Goal: Communication & Community: Answer question/provide support

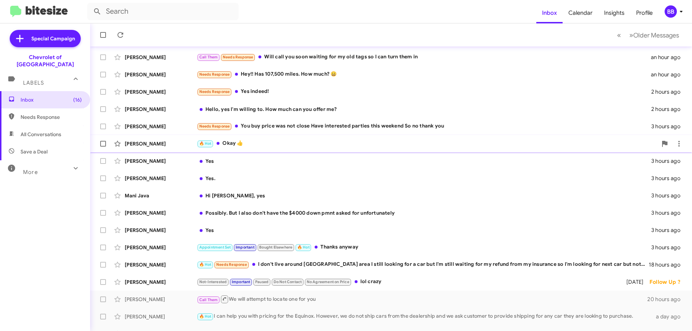
scroll to position [87, 0]
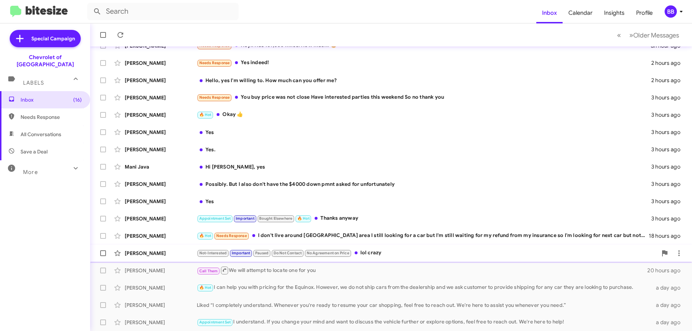
click at [402, 253] on div "Not-Interested Important Paused Do Not Contact No Agreement on Price lol crazy" at bounding box center [427, 253] width 460 height 8
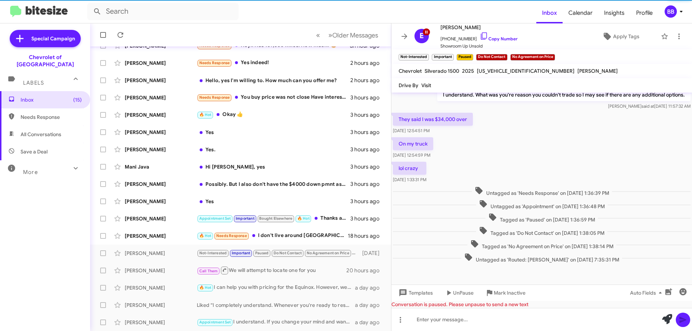
scroll to position [239, 0]
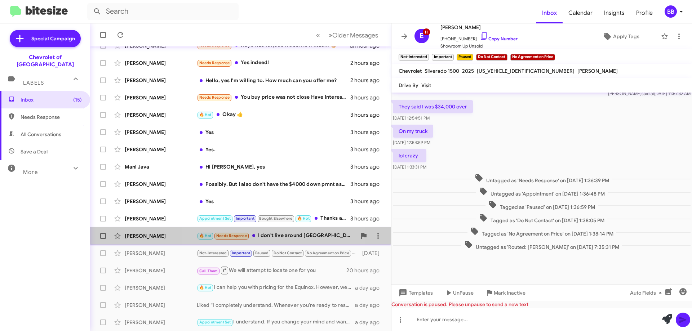
click at [268, 237] on div "🔥 Hot Needs Response I don't live around Baltimore area I still looking for a c…" at bounding box center [277, 236] width 160 height 8
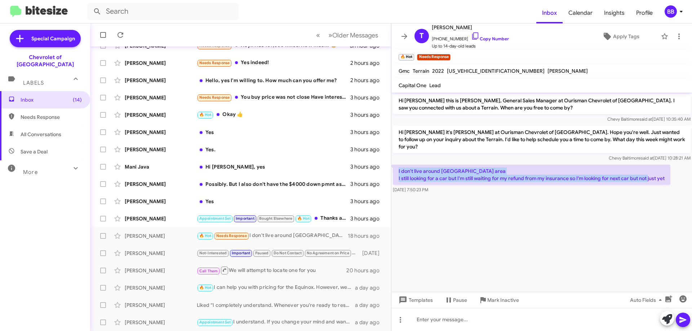
drag, startPoint x: 667, startPoint y: 173, endPoint x: 396, endPoint y: 163, distance: 271.1
click at [396, 165] on p "I don't live around [GEOGRAPHIC_DATA] area I still looking for a car but I'm st…" at bounding box center [531, 175] width 277 height 20
copy p "I don't live around [GEOGRAPHIC_DATA] area I still looking for a car but I'm st…"
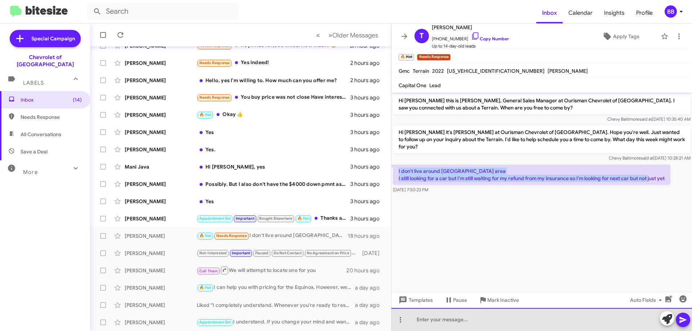
click at [468, 319] on div at bounding box center [541, 319] width 301 height 23
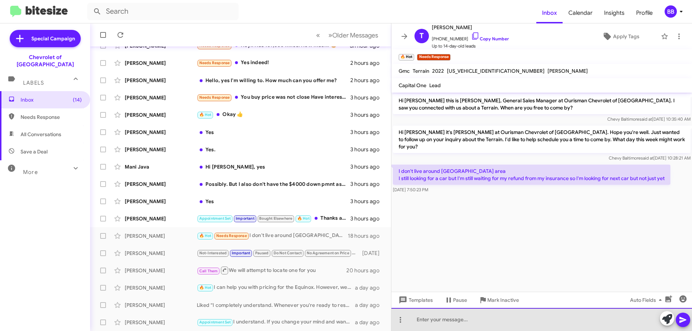
paste div
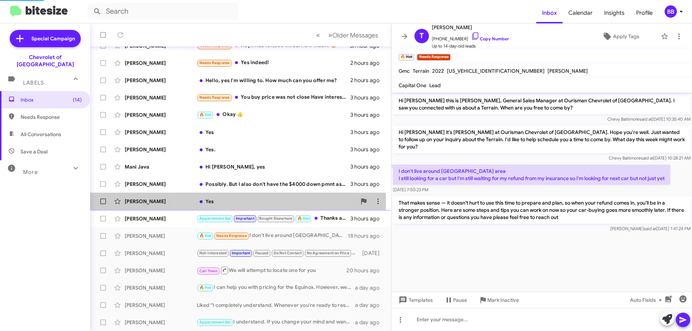
click at [232, 202] on div "Yes" at bounding box center [277, 201] width 160 height 7
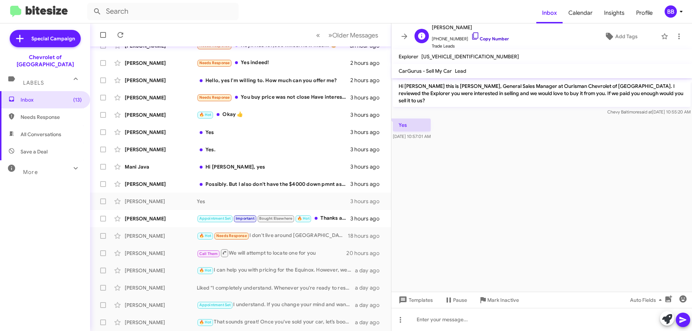
click at [484, 36] on link "Copy Number" at bounding box center [490, 38] width 38 height 5
click at [676, 12] on div "BB" at bounding box center [670, 11] width 12 height 12
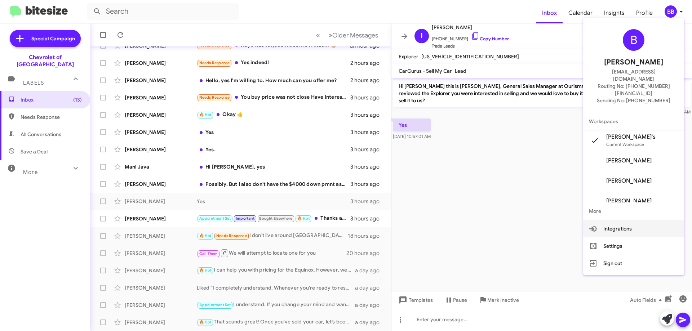
click at [625, 220] on button "Integrations" at bounding box center [633, 228] width 101 height 17
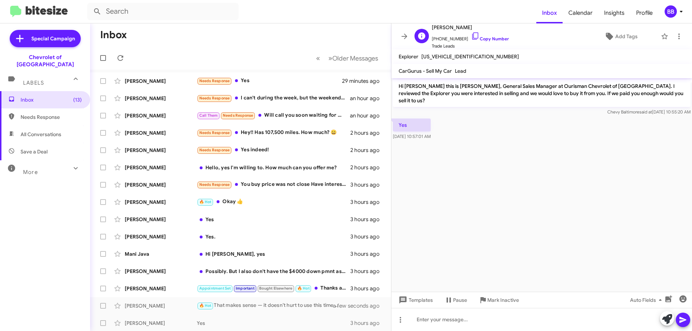
drag, startPoint x: 481, startPoint y: 37, endPoint x: 452, endPoint y: 32, distance: 29.6
click at [481, 37] on link "Copy Number" at bounding box center [490, 38] width 38 height 5
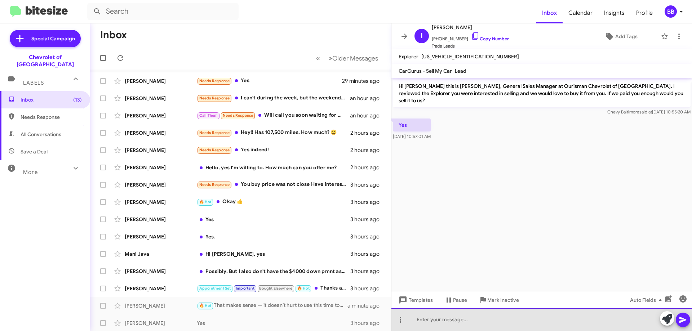
click at [448, 319] on div at bounding box center [541, 319] width 301 height 23
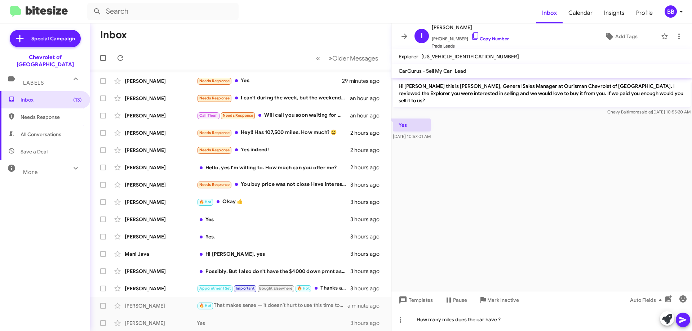
click at [680, 321] on icon at bounding box center [682, 320] width 7 height 6
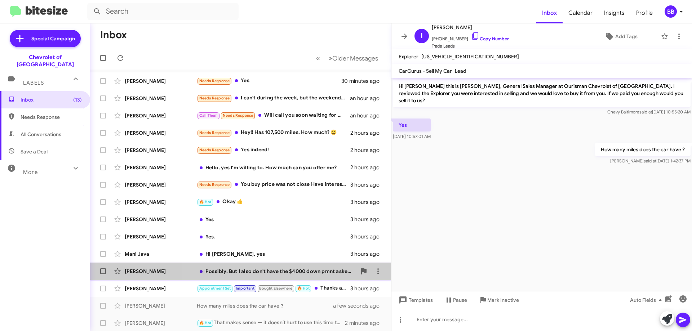
click at [268, 271] on div "Possibly. But I also don't have the $4000 down pmnt asked for unfortunately" at bounding box center [277, 271] width 160 height 7
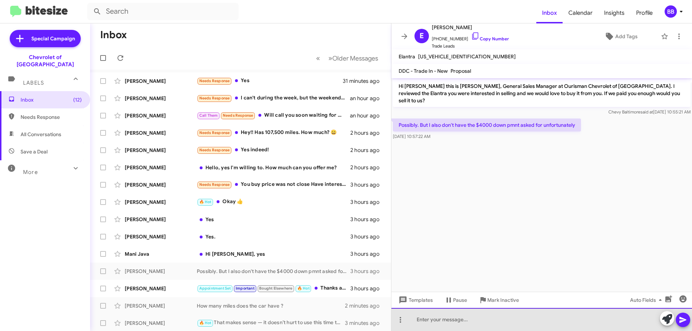
click at [467, 325] on div at bounding box center [541, 319] width 301 height 23
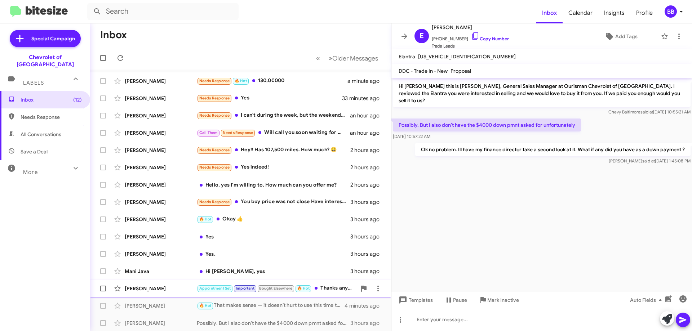
click at [325, 291] on div "Appointment Set Important Bought Elsewhere 🔥 Hot Thanks anyway" at bounding box center [277, 288] width 160 height 8
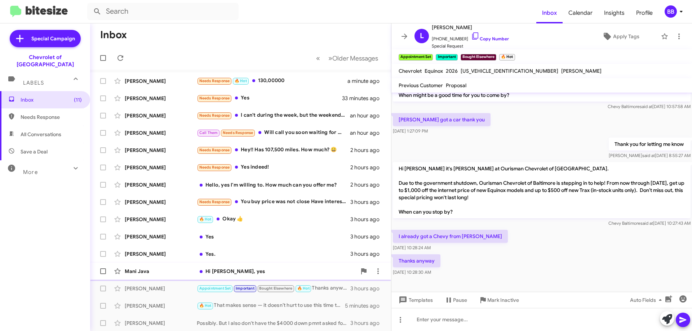
click at [268, 272] on div "Hi [PERSON_NAME], yes" at bounding box center [277, 271] width 160 height 7
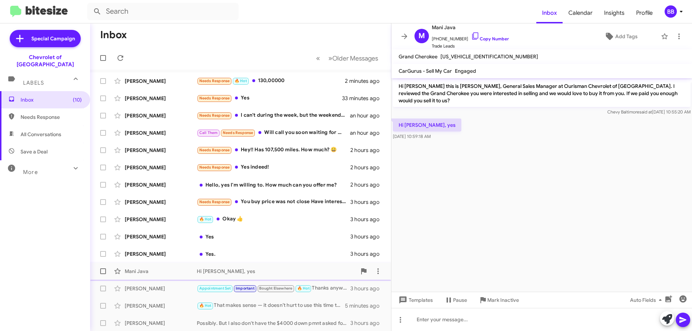
click at [249, 279] on span "Mani Java Hi Blake, yes 3 hours ago" at bounding box center [240, 271] width 301 height 17
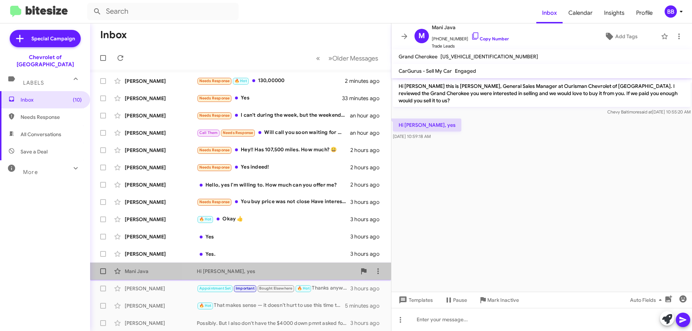
click at [252, 273] on div "Hi [PERSON_NAME], yes" at bounding box center [277, 271] width 160 height 7
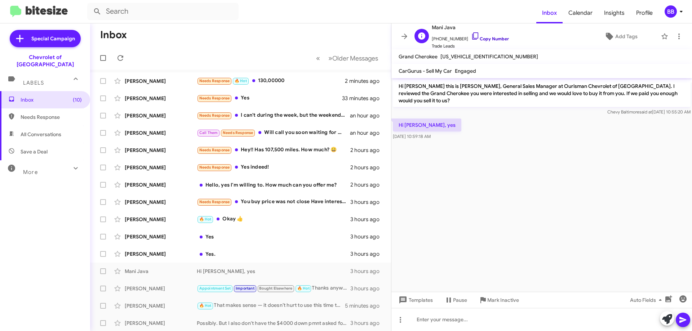
click at [489, 38] on link "Copy Number" at bounding box center [490, 38] width 38 height 5
click at [271, 272] on div "Hi [PERSON_NAME], yes" at bounding box center [277, 271] width 160 height 7
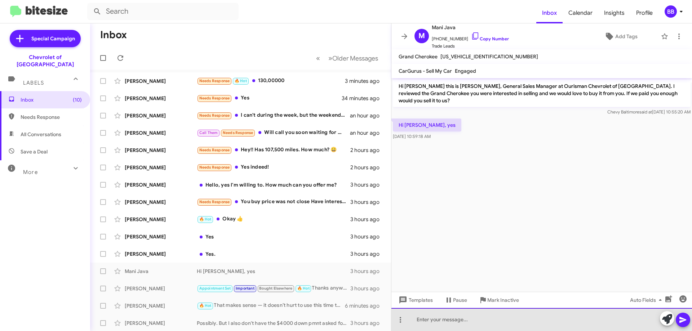
click at [447, 320] on div at bounding box center [541, 319] width 301 height 23
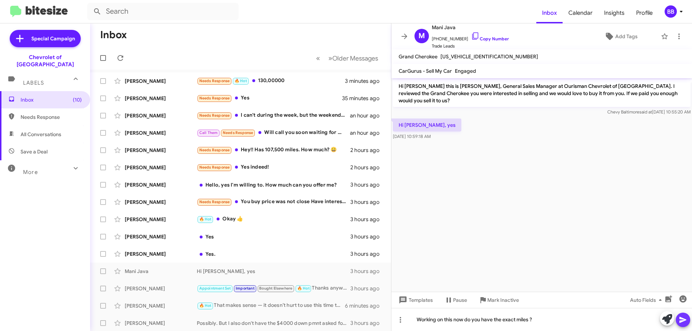
click at [682, 320] on icon at bounding box center [682, 320] width 9 height 9
click at [246, 254] on div "Yes." at bounding box center [277, 253] width 160 height 7
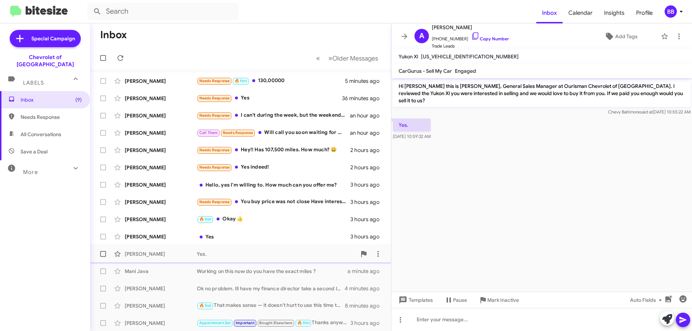
click at [264, 256] on div "Yes." at bounding box center [277, 253] width 160 height 7
click at [289, 237] on div "Yes" at bounding box center [277, 236] width 160 height 7
click at [271, 223] on div "🔥 Hot Okay 👍" at bounding box center [277, 219] width 160 height 8
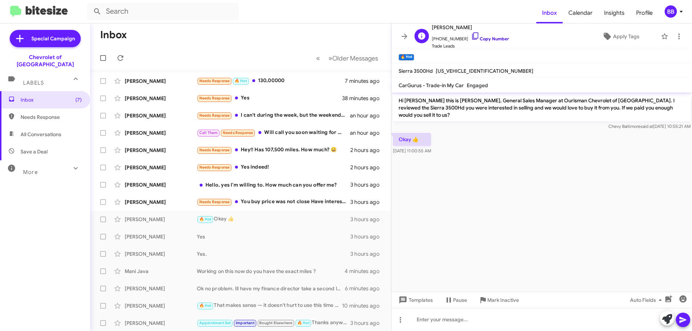
click at [477, 37] on link "Copy Number" at bounding box center [490, 38] width 38 height 5
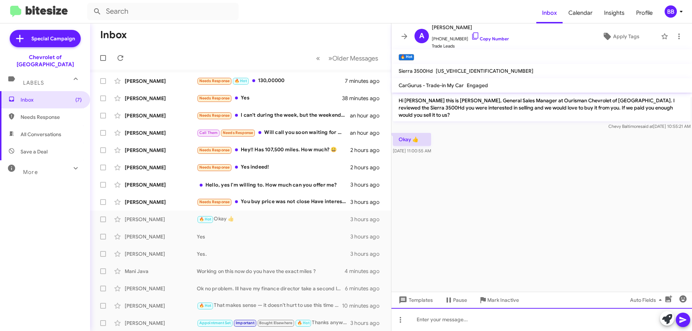
click at [464, 320] on div at bounding box center [541, 319] width 301 height 23
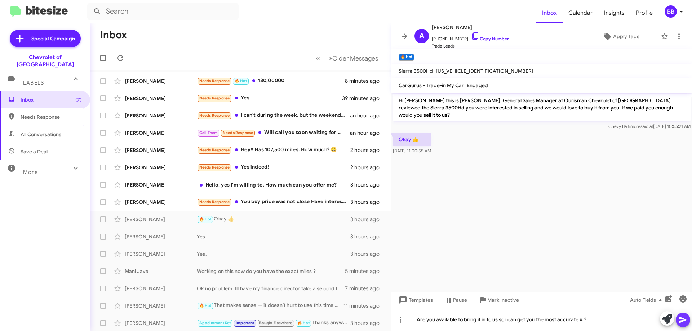
click at [682, 324] on span at bounding box center [682, 320] width 9 height 14
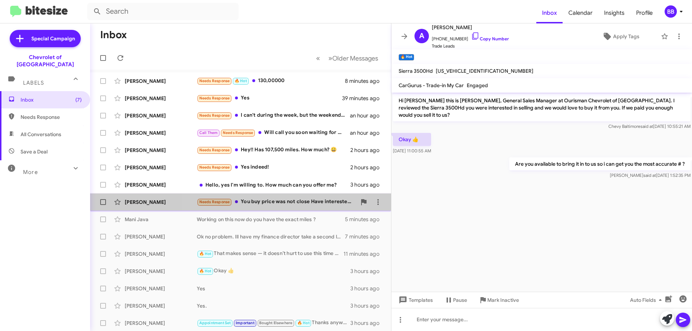
click at [275, 203] on div "Needs Response You buy price was not close Have interested parties this weekend…" at bounding box center [277, 202] width 160 height 8
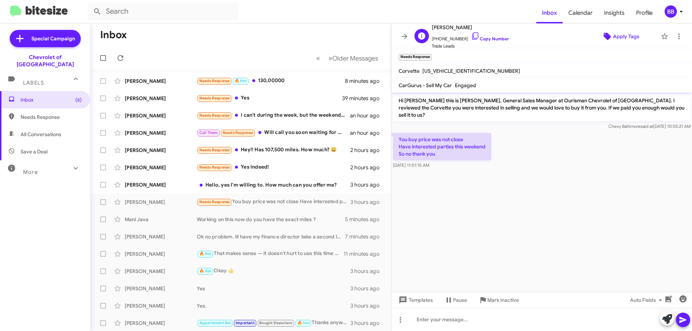
click at [614, 41] on span "Apply Tags" at bounding box center [626, 36] width 26 height 13
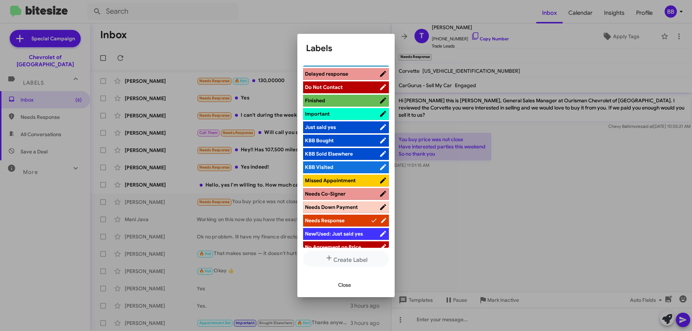
scroll to position [252, 0]
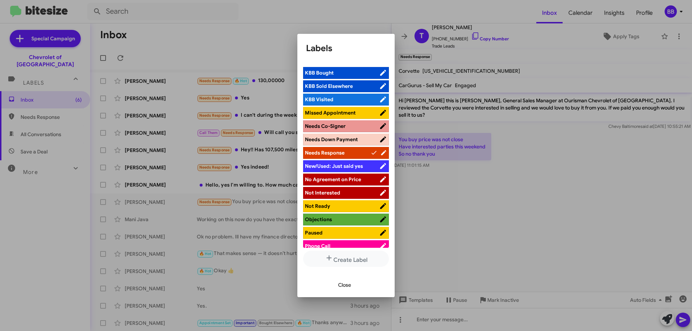
click at [354, 180] on span "No Agreement on Price" at bounding box center [333, 179] width 56 height 6
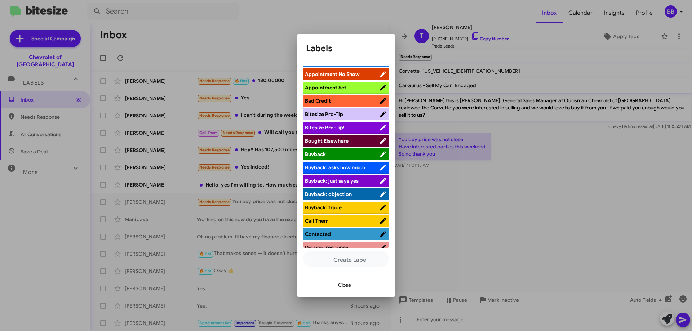
scroll to position [0, 0]
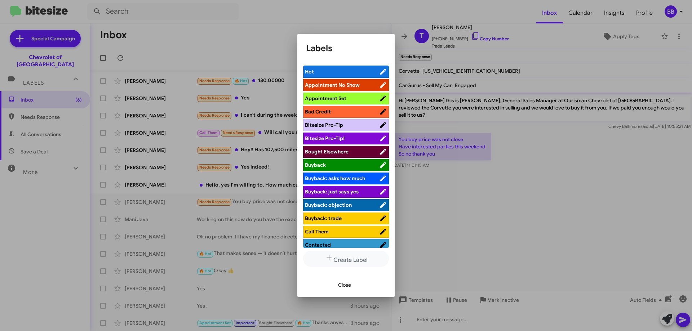
click at [347, 287] on span "Close" at bounding box center [344, 285] width 13 height 13
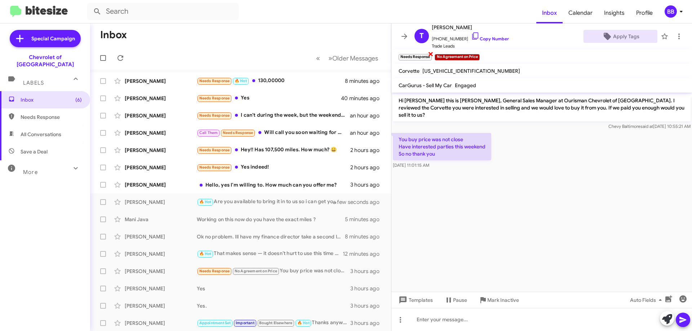
click at [429, 54] on span "×" at bounding box center [431, 53] width 6 height 9
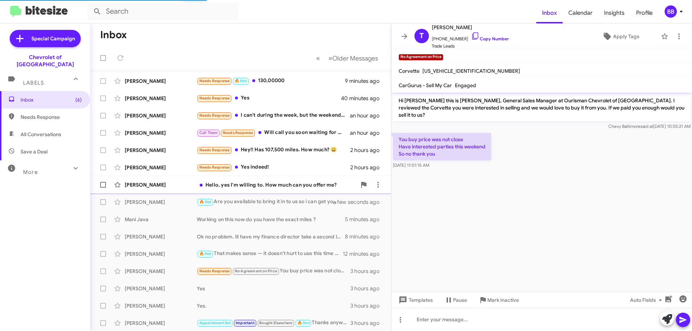
click at [266, 186] on div "Hello, yes I'm willing to. How much can you offer me?" at bounding box center [277, 184] width 160 height 7
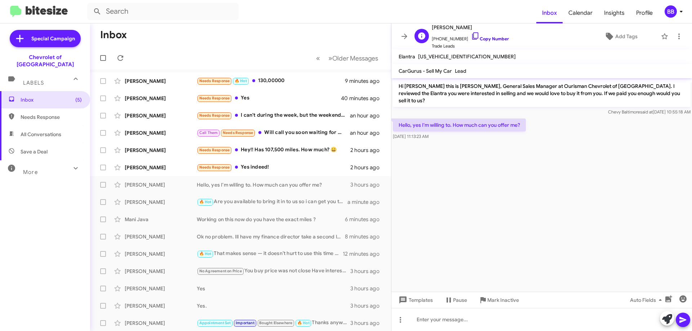
click at [490, 40] on link "Copy Number" at bounding box center [490, 38] width 38 height 5
click at [675, 10] on div "BB" at bounding box center [670, 11] width 12 height 12
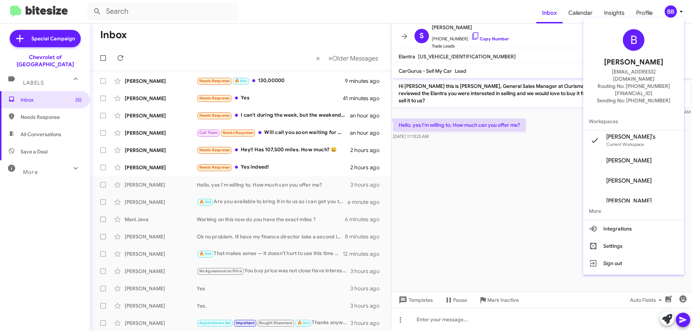
click at [531, 188] on div at bounding box center [346, 165] width 692 height 331
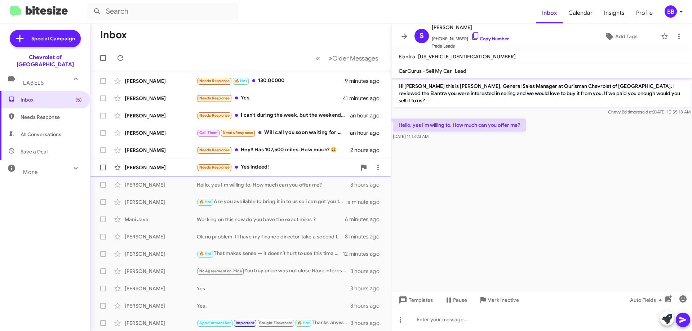
click at [291, 170] on div "Needs Response Yes indeed!" at bounding box center [277, 167] width 160 height 8
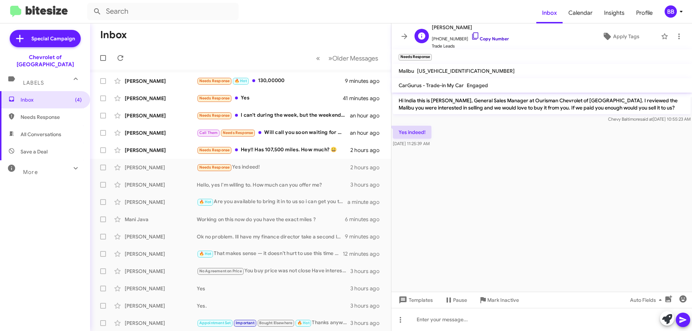
click at [482, 40] on link "Copy Number" at bounding box center [490, 38] width 38 height 5
drag, startPoint x: 431, startPoint y: 130, endPoint x: 398, endPoint y: 99, distance: 44.9
copy body "Hi India this is Blake Bing, General Sales Manager at Ourisman Chevrolet of Bal…"
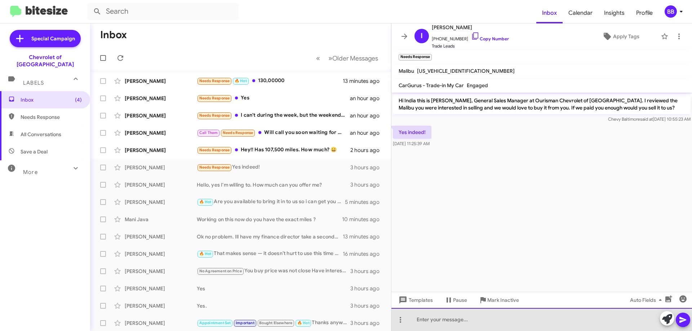
click at [469, 324] on div at bounding box center [541, 319] width 301 height 23
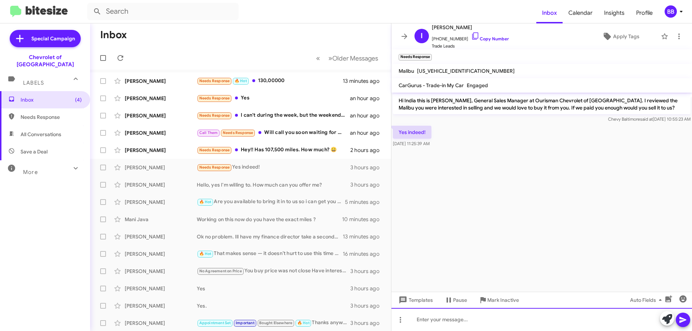
click at [484, 321] on div at bounding box center [541, 319] width 301 height 23
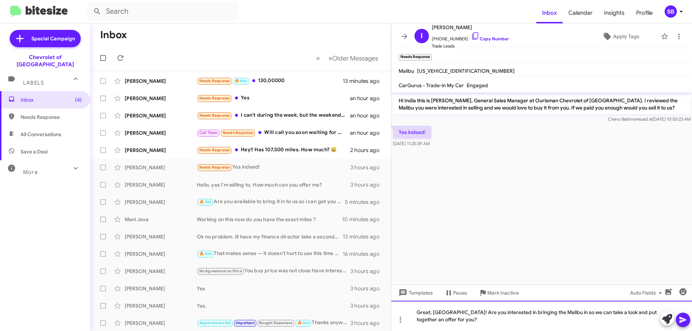
click at [644, 315] on div "Great, India! Are you interested in bringing the Malibu in so we can take a loo…" at bounding box center [541, 316] width 301 height 30
click at [681, 320] on icon at bounding box center [682, 320] width 9 height 9
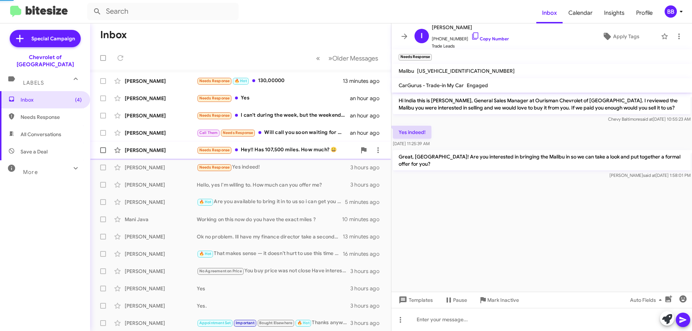
click at [284, 150] on div "Needs Response Hey!! Has 107,500 miles. How much? 😀" at bounding box center [277, 150] width 160 height 8
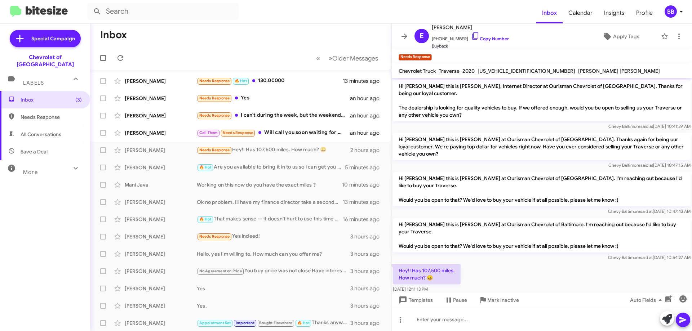
click at [672, 9] on div "BB" at bounding box center [670, 11] width 12 height 12
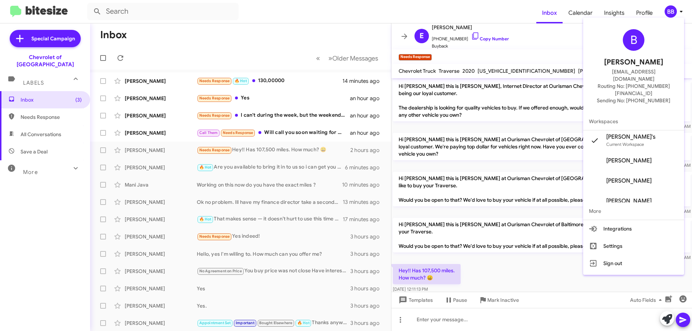
click at [650, 12] on div at bounding box center [346, 165] width 692 height 331
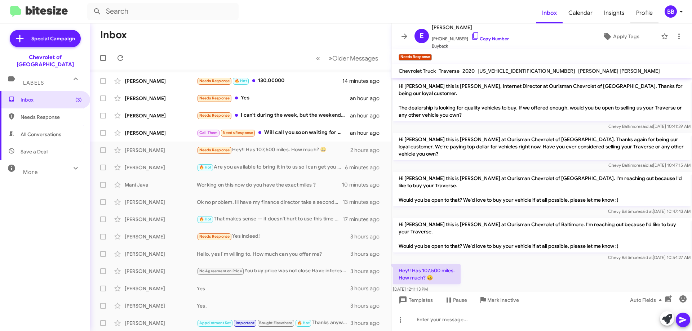
click at [647, 13] on span "Profile" at bounding box center [644, 13] width 28 height 21
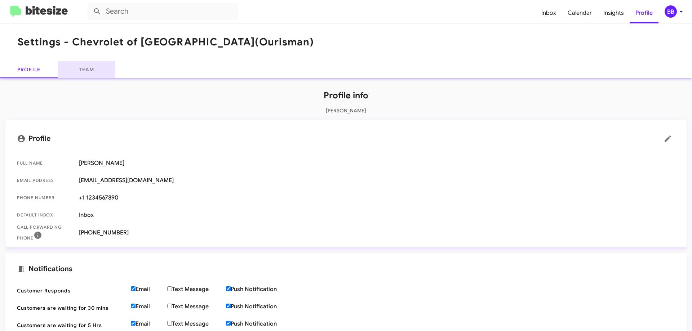
click at [86, 73] on link "Team" at bounding box center [87, 69] width 58 height 17
click at [41, 16] on img at bounding box center [39, 12] width 58 height 12
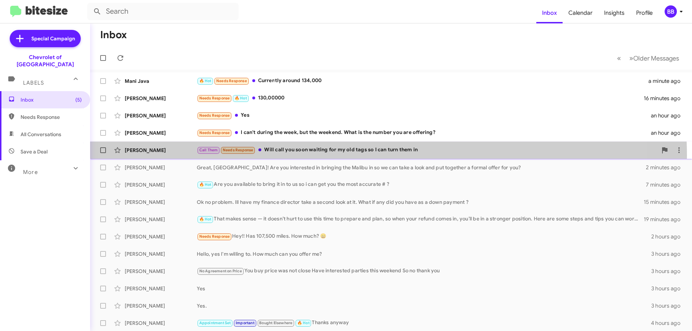
click at [346, 156] on div "Linda Brown Call Them Needs Response Will call you soon waiting for my old tags…" at bounding box center [391, 150] width 590 height 14
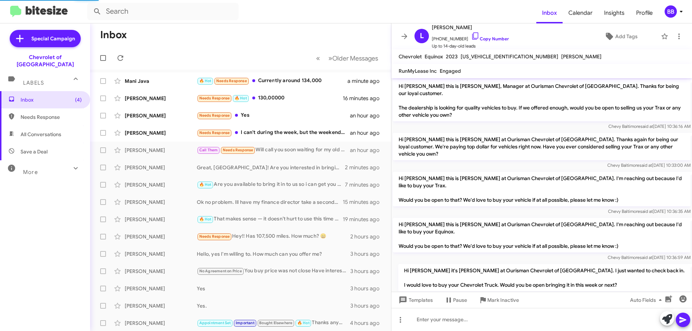
scroll to position [272, 0]
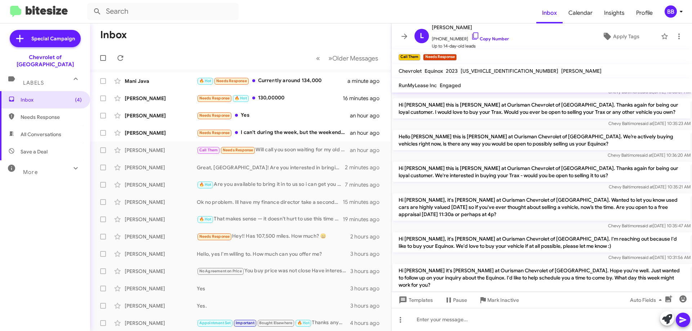
drag, startPoint x: 400, startPoint y: 235, endPoint x: 428, endPoint y: 244, distance: 29.5
click at [428, 264] on p "Hi [PERSON_NAME] it's [PERSON_NAME] at Ourisman Chevrolet of [GEOGRAPHIC_DATA].…" at bounding box center [542, 277] width 298 height 27
drag, startPoint x: 399, startPoint y: 233, endPoint x: 542, endPoint y: 268, distance: 147.6
click at [542, 268] on div "Hi Linda this is Victoria Cook, Manager at Ourisman Chevrolet of Baltimore. Tha…" at bounding box center [541, 73] width 301 height 506
copy div "Hi Linda it's Blake Bing at Ourisman Chevrolet of Baltimore. Hope you're well. …"
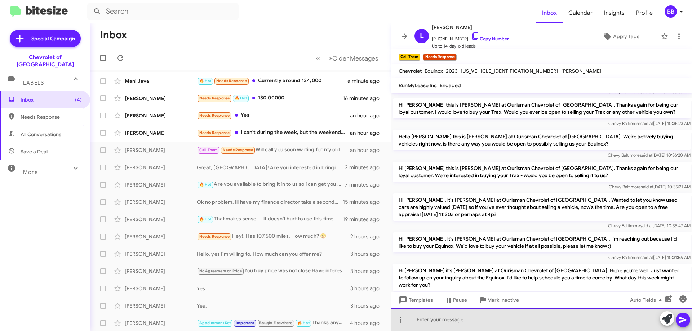
click at [454, 321] on div at bounding box center [541, 319] width 301 height 23
paste div
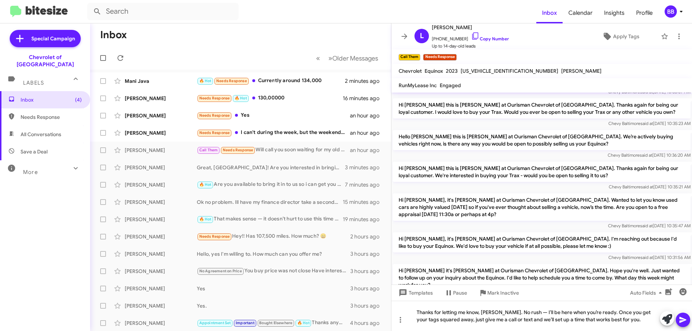
click at [687, 318] on button at bounding box center [683, 320] width 14 height 14
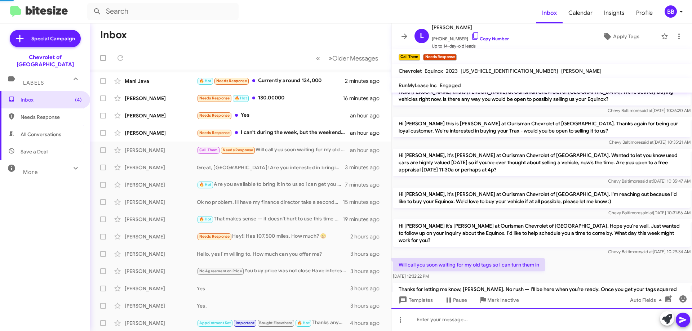
scroll to position [320, 0]
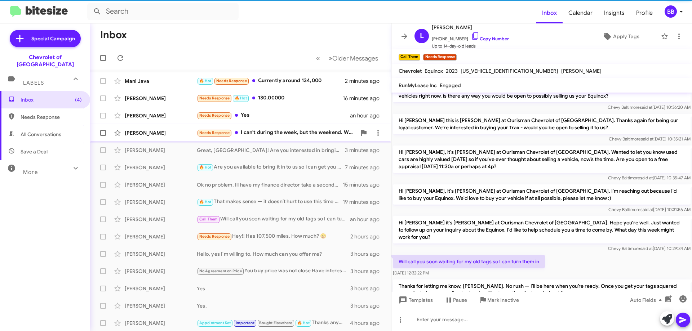
click at [287, 131] on div "Needs Response I can't during the week, but the weekend. What is the number you…" at bounding box center [277, 133] width 160 height 8
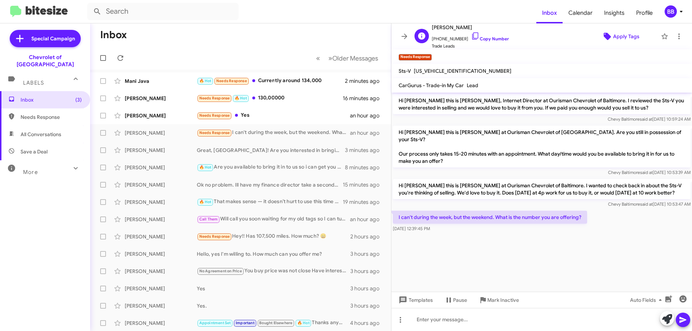
drag, startPoint x: 617, startPoint y: 25, endPoint x: 618, endPoint y: 35, distance: 9.8
click at [618, 27] on div "A Adrien Nkodo +13016050278 Copy Number Trade Leads Apply Tags" at bounding box center [534, 36] width 246 height 27
click at [621, 34] on span "Apply Tags" at bounding box center [626, 36] width 26 height 13
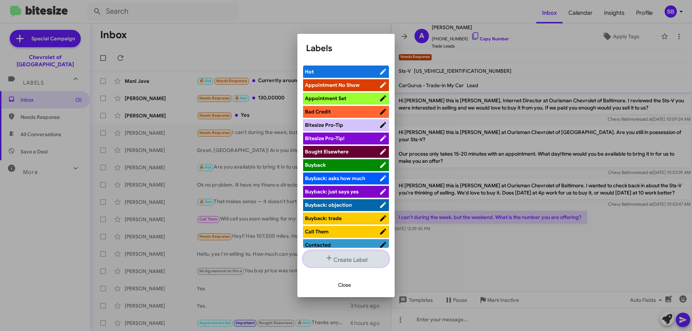
click at [347, 258] on button "Create Label" at bounding box center [346, 259] width 86 height 16
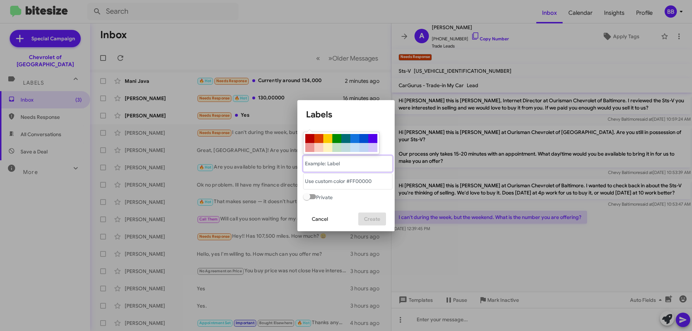
click at [344, 166] on "text" at bounding box center [347, 164] width 89 height 16
type "[PERSON_NAME] / Buyer"
click at [374, 136] on div at bounding box center [372, 138] width 9 height 9
type "#5300eb"
click at [379, 220] on span "Create" at bounding box center [372, 219] width 16 height 13
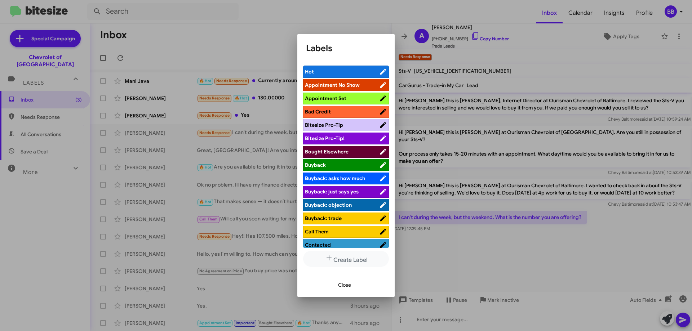
click at [349, 287] on span "Close" at bounding box center [344, 285] width 13 height 13
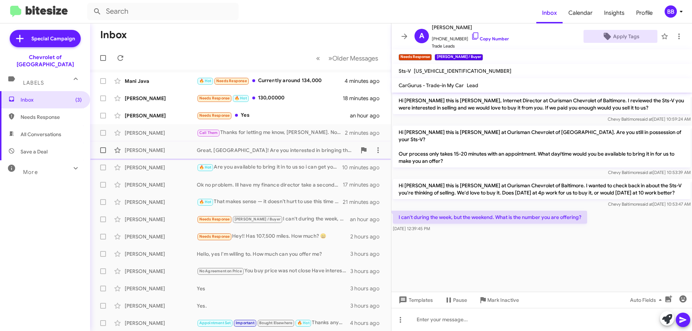
click at [289, 147] on div "Great, [GEOGRAPHIC_DATA]! Are you interested in bringing the Malibu in so we ca…" at bounding box center [277, 150] width 160 height 7
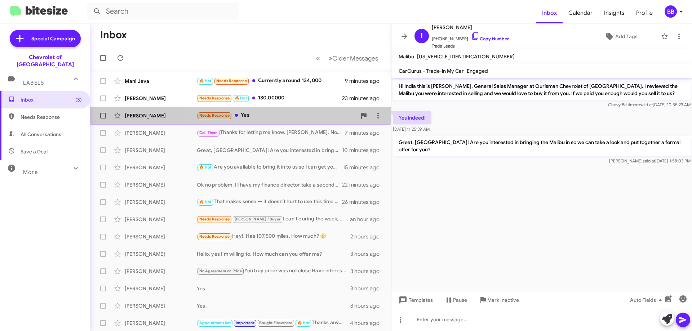
click at [266, 116] on div "Needs Response Yes" at bounding box center [277, 115] width 160 height 8
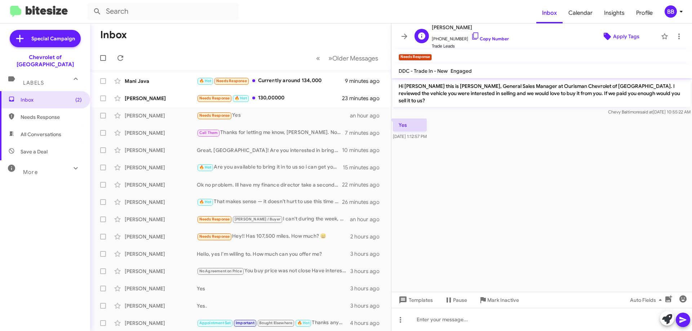
click at [613, 38] on span "Apply Tags" at bounding box center [626, 36] width 26 height 13
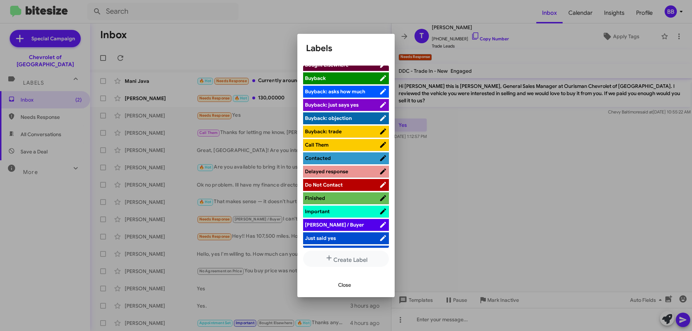
scroll to position [216, 0]
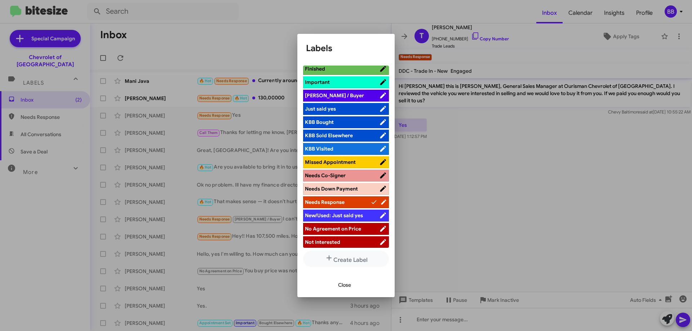
click at [338, 97] on span "[PERSON_NAME] / Buyer" at bounding box center [342, 95] width 74 height 7
click at [447, 162] on div at bounding box center [346, 165] width 692 height 331
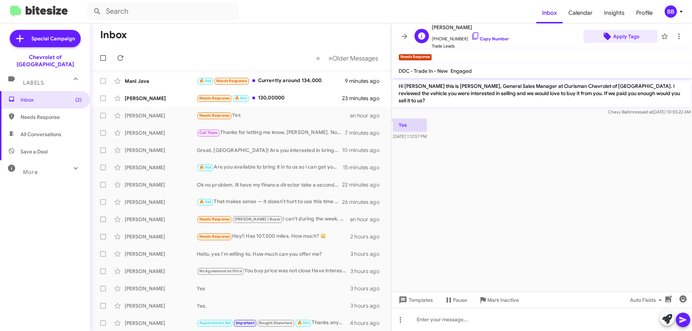
click at [629, 34] on span "Apply Tags" at bounding box center [626, 36] width 26 height 13
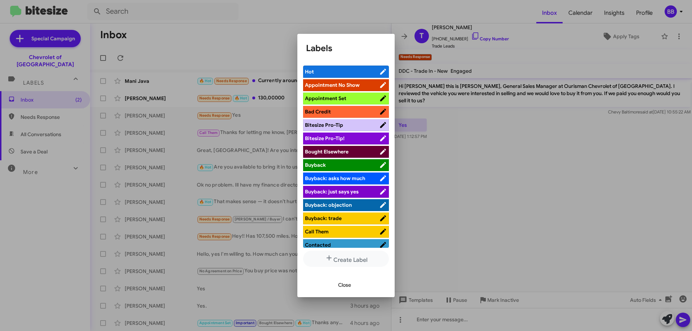
click at [493, 148] on div at bounding box center [346, 165] width 692 height 331
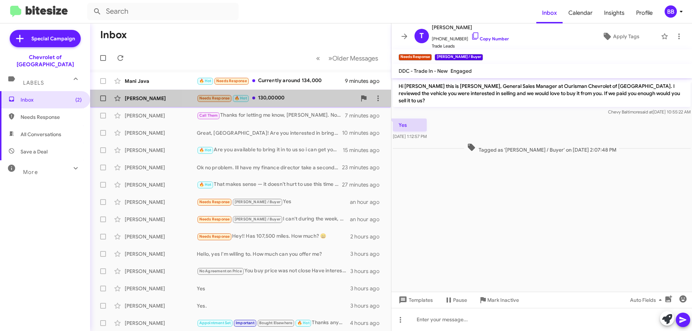
click at [283, 98] on div "Needs Response 🔥 Hot 130,00000" at bounding box center [277, 98] width 160 height 8
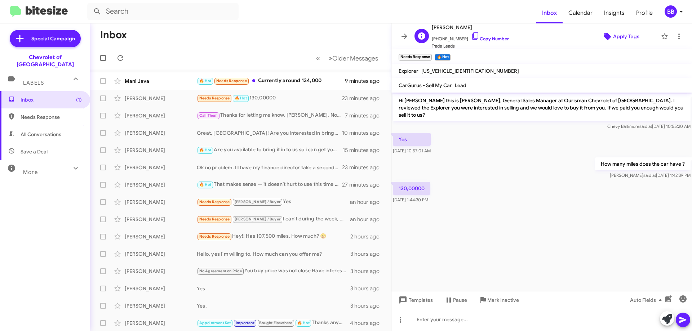
click at [617, 36] on span "Apply Tags" at bounding box center [626, 36] width 26 height 13
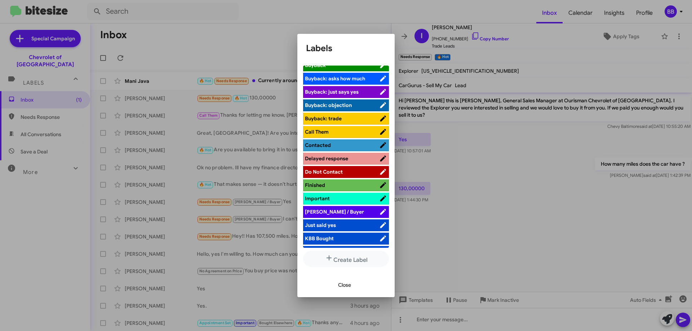
scroll to position [108, 0]
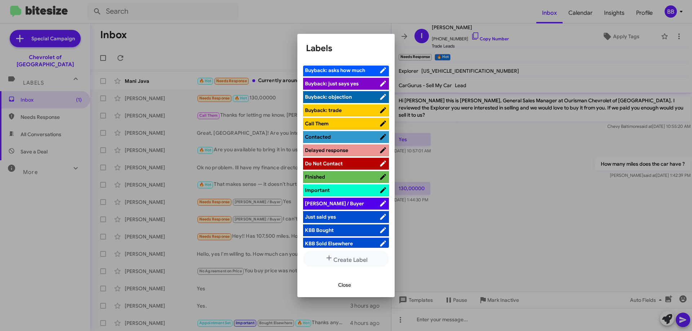
click at [337, 203] on span "[PERSON_NAME] / Buyer" at bounding box center [342, 203] width 74 height 7
click at [343, 290] on span "Close" at bounding box center [344, 285] width 13 height 13
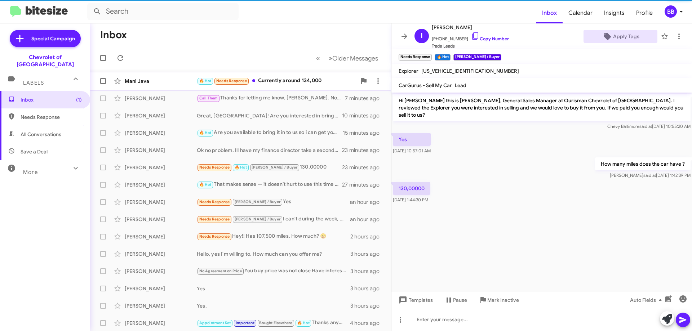
click at [316, 78] on div "🔥 Hot Needs Response Currently around 134,000" at bounding box center [277, 81] width 160 height 8
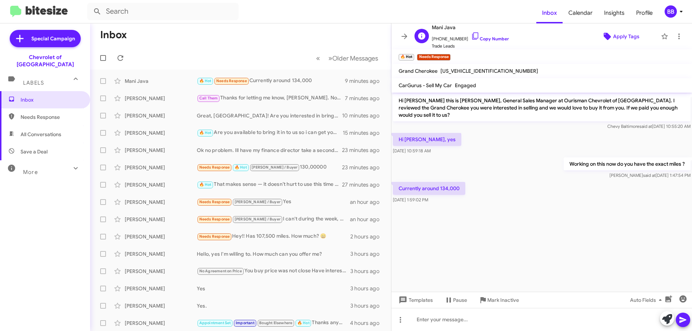
click at [613, 36] on span "Apply Tags" at bounding box center [626, 36] width 26 height 13
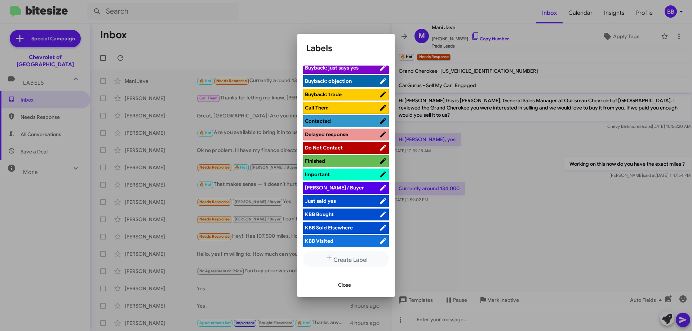
scroll to position [144, 0]
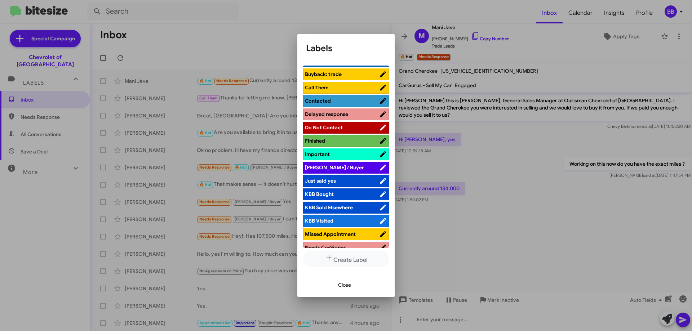
click at [347, 167] on span "[PERSON_NAME] / Buyer" at bounding box center [342, 167] width 74 height 7
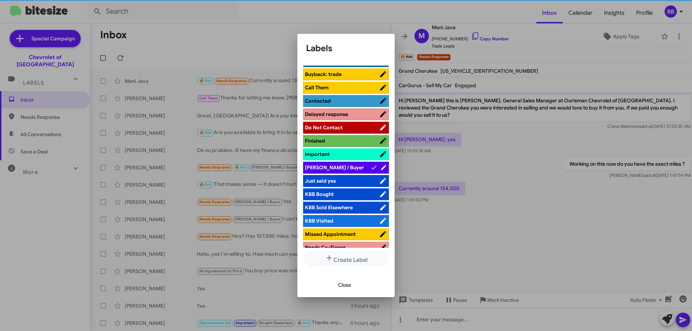
click at [347, 284] on span "Close" at bounding box center [344, 285] width 13 height 13
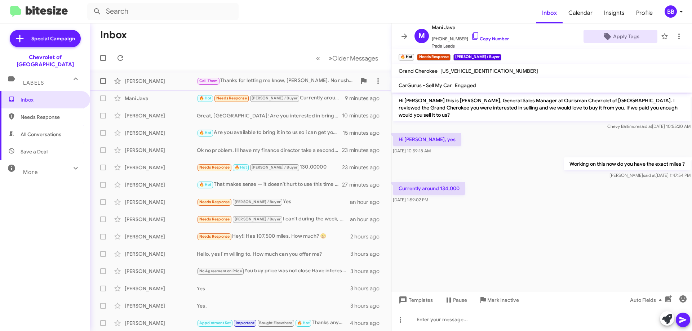
click at [298, 82] on div "Call Them Thanks for letting me know, [PERSON_NAME]. No rush — I’ll be here whe…" at bounding box center [277, 81] width 160 height 8
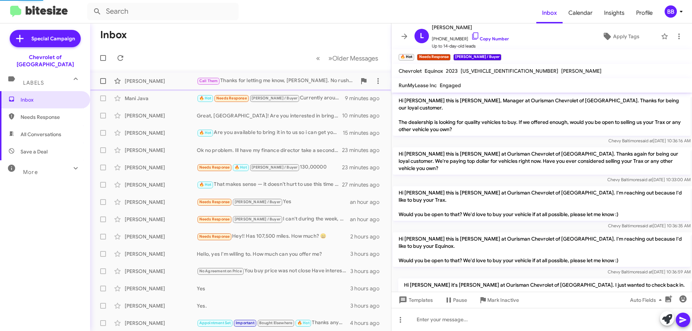
scroll to position [320, 0]
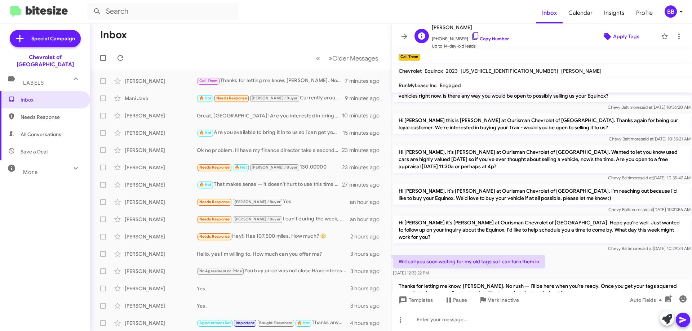
click at [613, 34] on span "Apply Tags" at bounding box center [626, 36] width 26 height 13
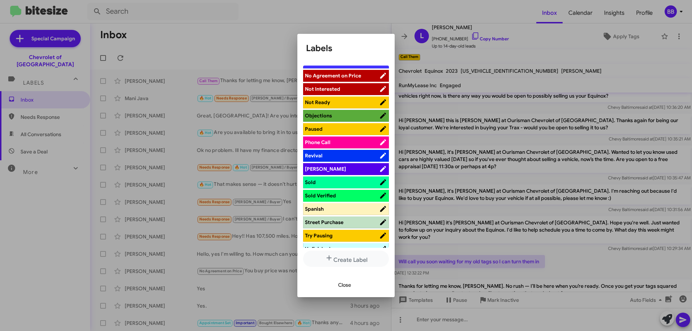
scroll to position [396, 0]
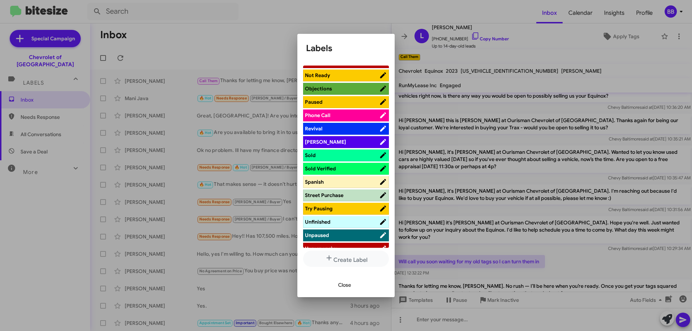
click at [338, 103] on span "Paused" at bounding box center [342, 101] width 74 height 7
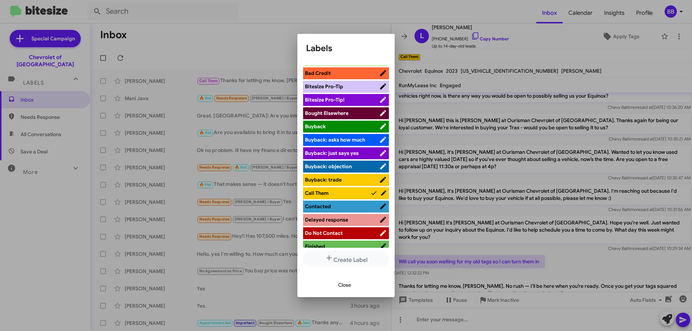
scroll to position [0, 0]
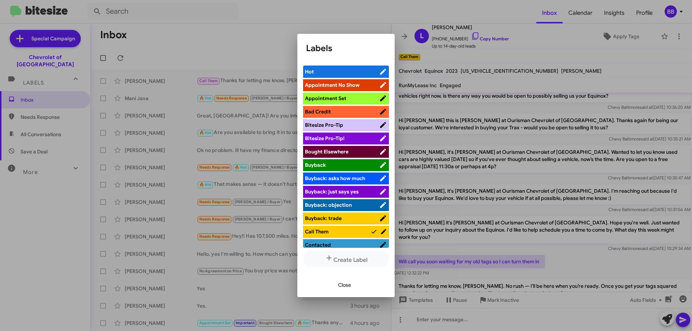
click at [351, 287] on button "Close" at bounding box center [344, 285] width 25 height 13
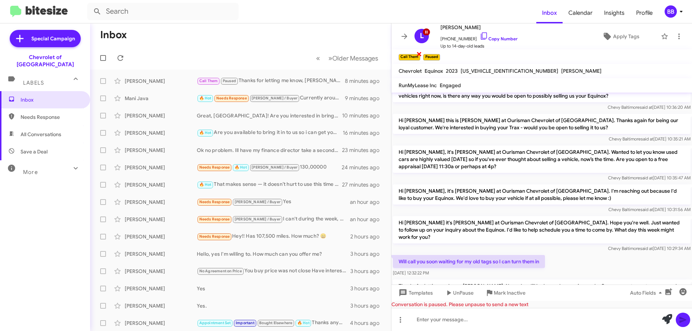
click at [420, 54] on span "×" at bounding box center [419, 53] width 6 height 9
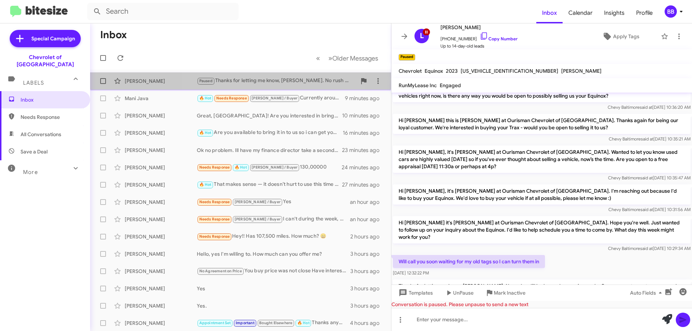
click at [271, 80] on div "Paused Thanks for letting me know, [PERSON_NAME]. No rush — I’ll be here when y…" at bounding box center [277, 81] width 160 height 8
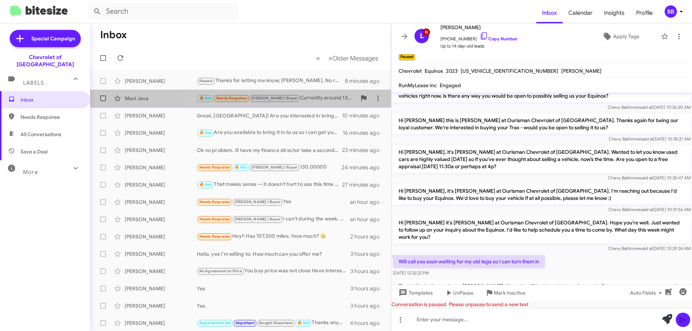
click at [282, 97] on div "🔥 Hot Needs Response [PERSON_NAME] / Buyer Currently around 134,000" at bounding box center [277, 98] width 160 height 8
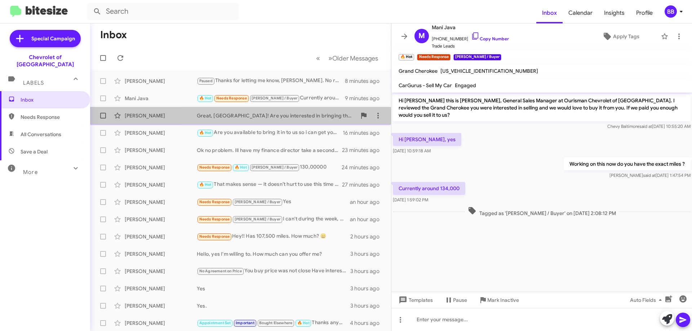
click at [297, 115] on div "Great, [GEOGRAPHIC_DATA]! Are you interested in bringing the Malibu in so we ca…" at bounding box center [277, 115] width 160 height 7
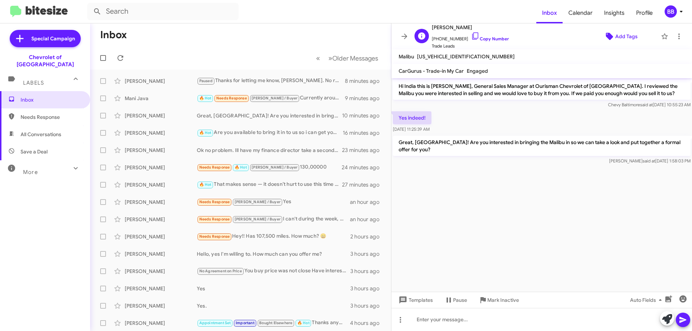
click at [636, 39] on span "Add Tags" at bounding box center [620, 36] width 62 height 13
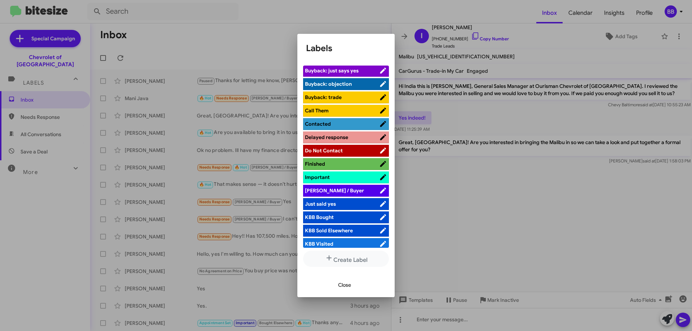
scroll to position [144, 0]
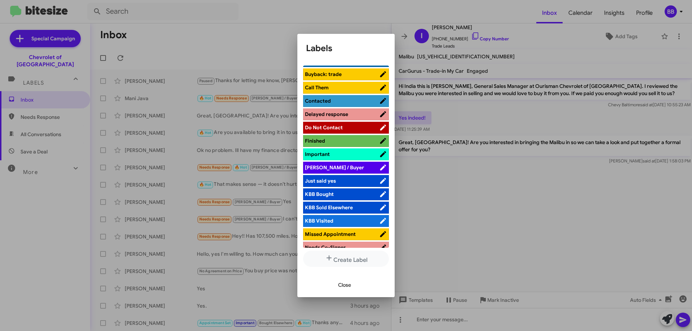
click at [341, 168] on span "[PERSON_NAME] / Buyer" at bounding box center [342, 167] width 74 height 7
click at [347, 286] on span "Close" at bounding box center [344, 285] width 13 height 13
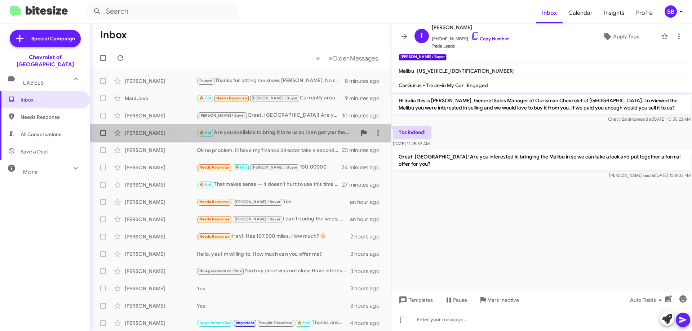
click at [286, 131] on div "🔥 Hot Are you available to bring it in to us so i can get you the most accurate…" at bounding box center [277, 133] width 160 height 8
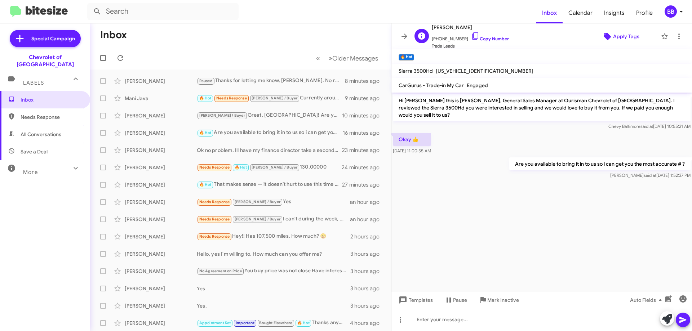
click at [616, 37] on span "Apply Tags" at bounding box center [626, 36] width 26 height 13
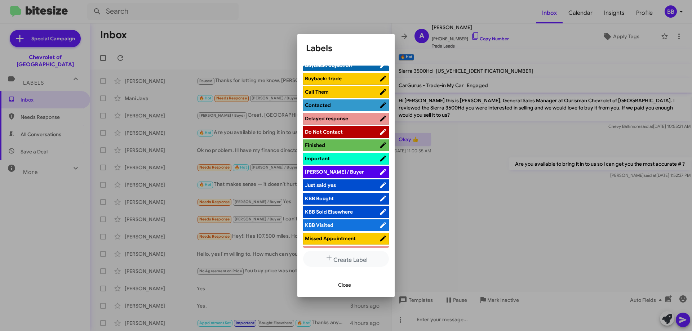
scroll to position [144, 0]
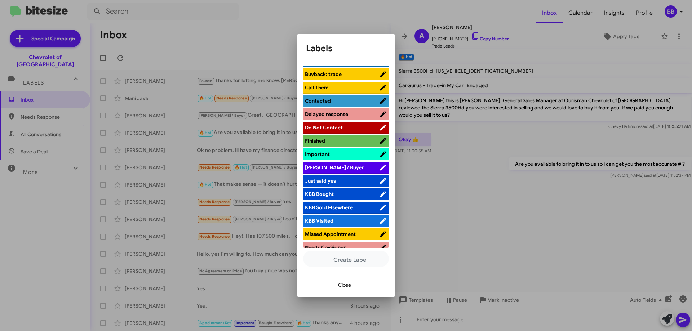
click at [344, 170] on span "[PERSON_NAME] / Buyer" at bounding box center [342, 167] width 74 height 7
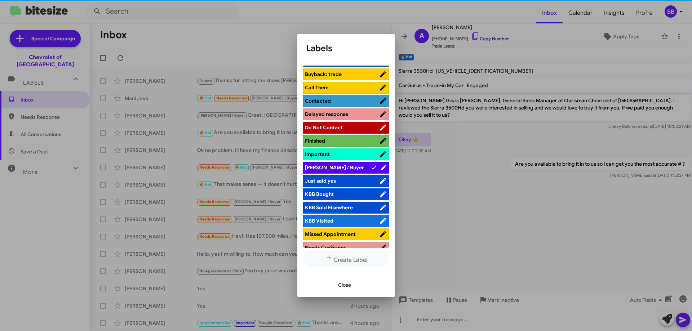
click at [344, 287] on span "Close" at bounding box center [344, 285] width 13 height 13
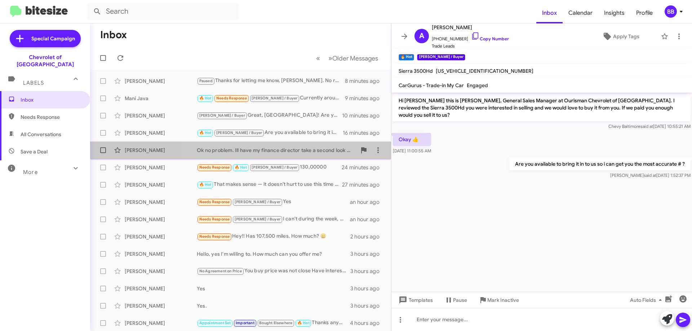
click at [285, 150] on div "Ok no problem. Ill have my finance director take a second look at it. What if a…" at bounding box center [277, 150] width 160 height 7
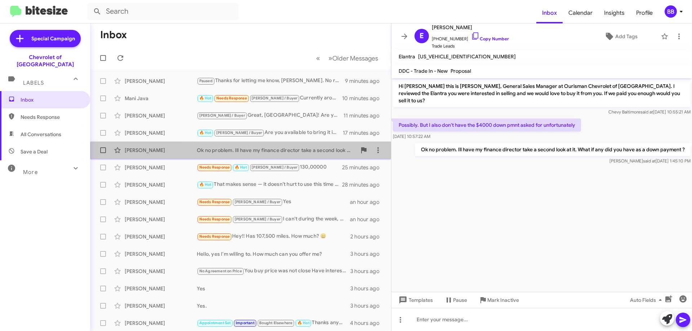
click at [260, 153] on div "Ok no problem. Ill have my finance director take a second look at it. What if a…" at bounding box center [277, 150] width 160 height 7
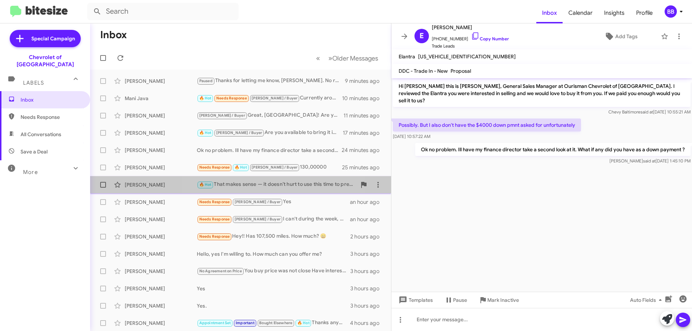
click at [271, 187] on div "🔥 Hot That makes sense — it doesn’t hurt to use this time to prepare and plan, …" at bounding box center [277, 185] width 160 height 8
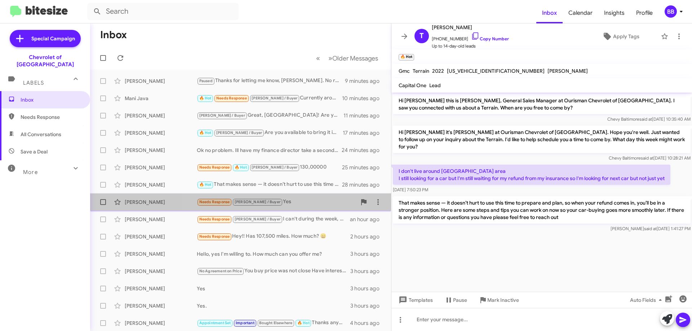
click at [271, 201] on div "Needs Response [PERSON_NAME] / Buyer Yes" at bounding box center [277, 202] width 160 height 8
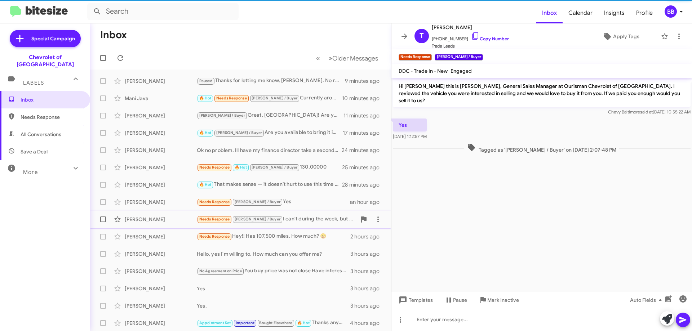
click at [276, 221] on div "Needs Response [PERSON_NAME] / Buyer I can't during the week, but the weekend. …" at bounding box center [277, 219] width 160 height 8
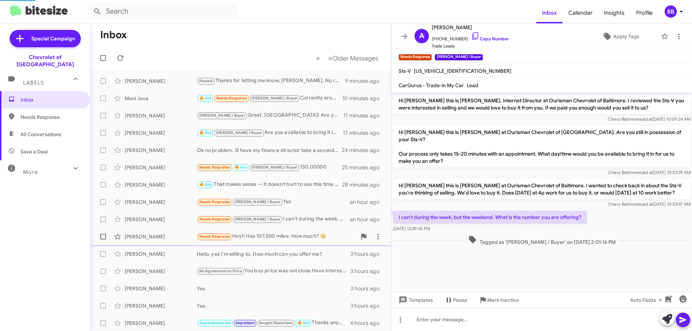
click at [279, 238] on div "Needs Response Hey!! Has 107,500 miles. How much? 😀" at bounding box center [277, 236] width 160 height 8
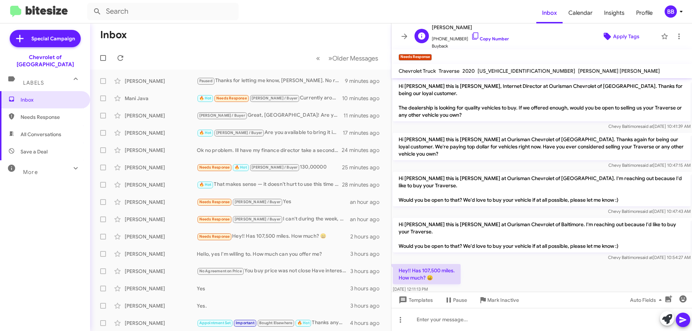
click at [622, 38] on span "Apply Tags" at bounding box center [626, 36] width 26 height 13
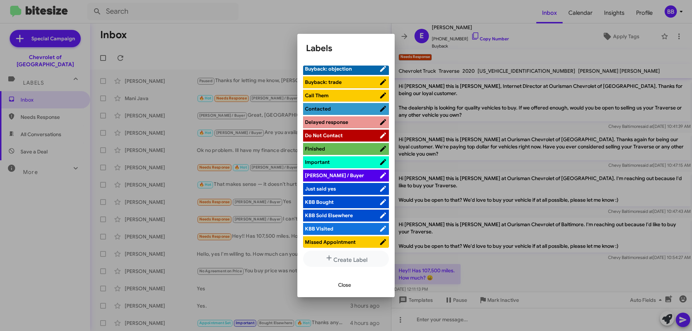
scroll to position [144, 0]
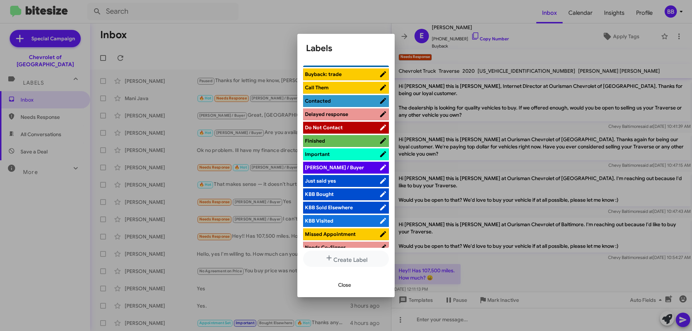
click at [350, 166] on span "[PERSON_NAME] / Buyer" at bounding box center [342, 167] width 74 height 7
click at [347, 287] on span "Close" at bounding box center [344, 285] width 13 height 13
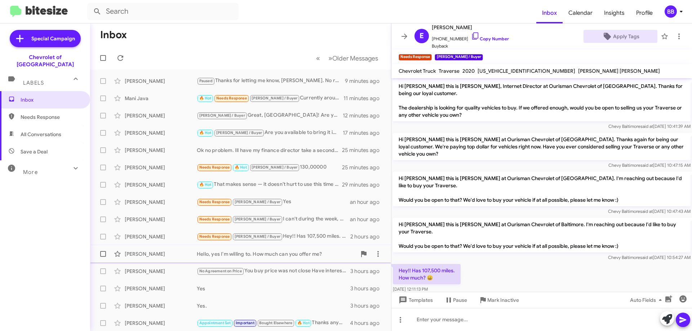
click at [271, 259] on div "[PERSON_NAME] Hello, yes I'm willing to. How much can you offer me? 3 hours ago" at bounding box center [240, 254] width 289 height 14
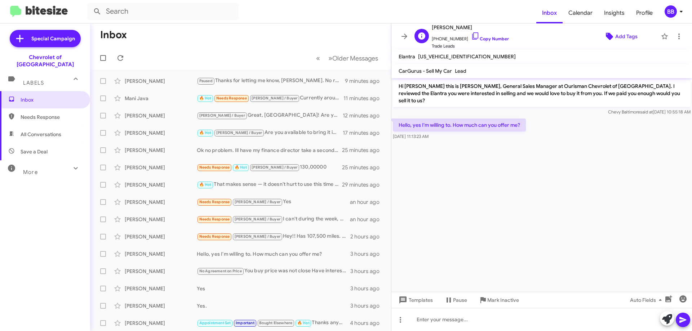
click at [619, 30] on span "Add Tags" at bounding box center [626, 36] width 22 height 13
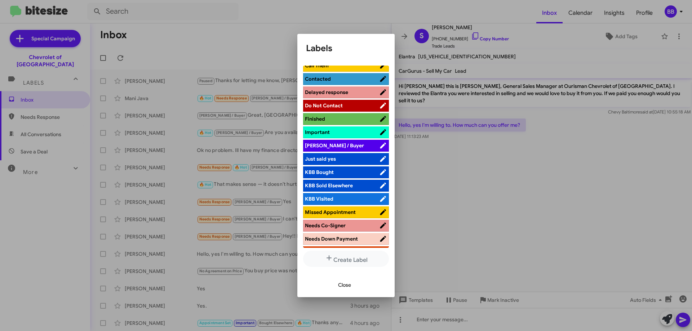
scroll to position [180, 0]
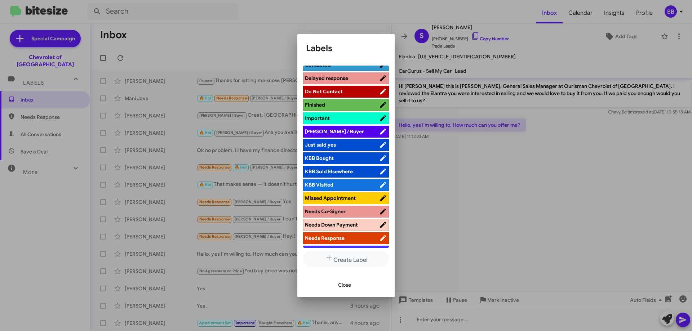
click at [348, 132] on span "[PERSON_NAME] / Buyer" at bounding box center [342, 131] width 74 height 7
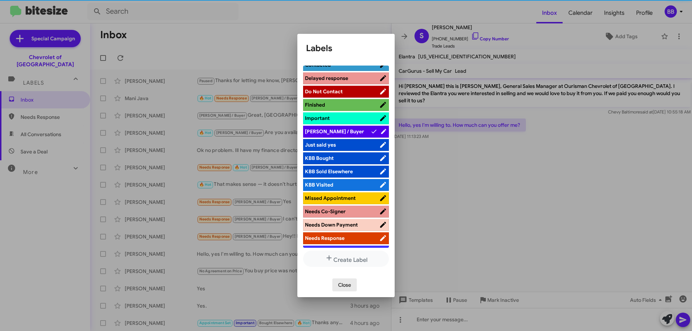
click at [345, 288] on span "Close" at bounding box center [344, 285] width 13 height 13
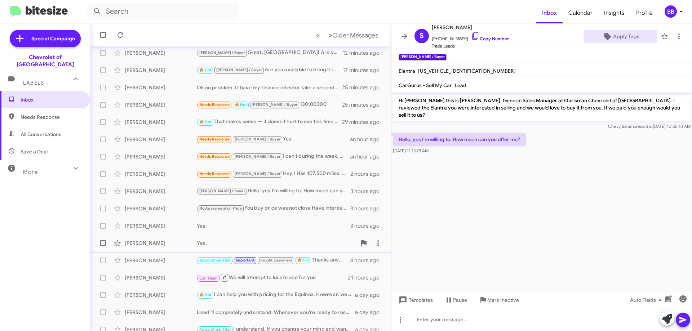
scroll to position [72, 0]
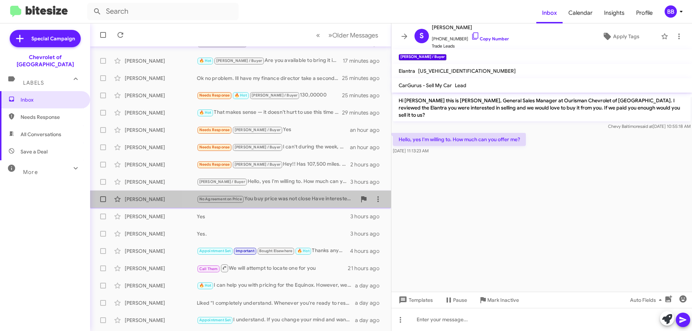
click at [286, 202] on div "No Agreement on Price You buy price was not close Have interested parties this …" at bounding box center [277, 199] width 160 height 8
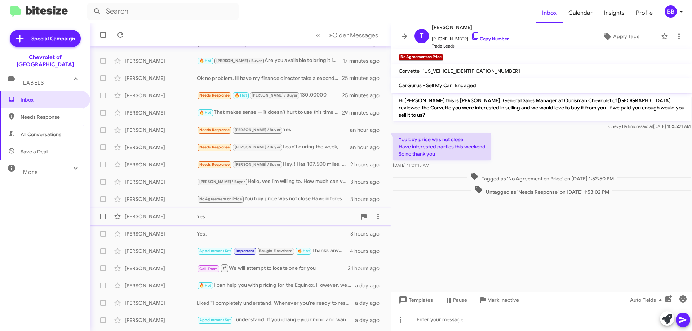
click at [283, 210] on div "[PERSON_NAME] Yes 3 hours ago" at bounding box center [240, 216] width 289 height 14
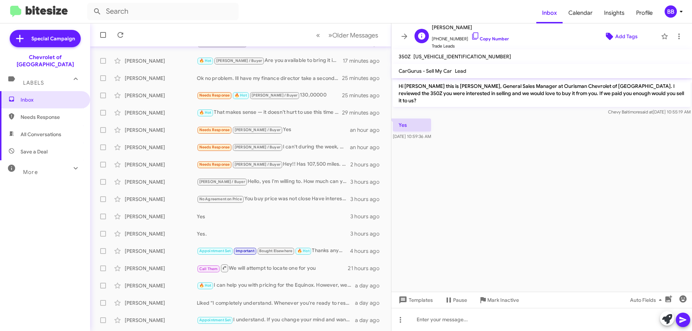
click at [618, 39] on span "Add Tags" at bounding box center [626, 36] width 22 height 13
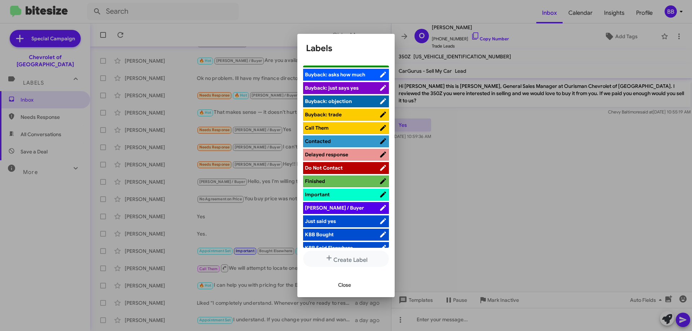
scroll to position [144, 0]
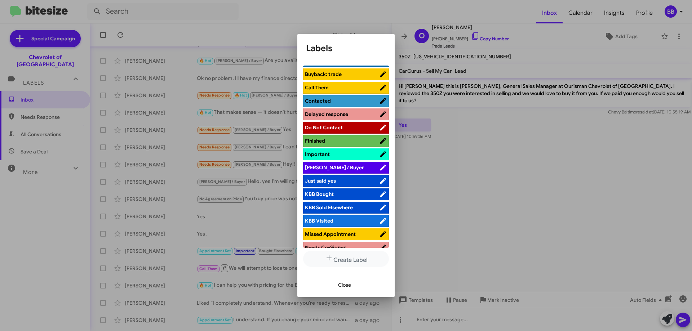
click at [343, 161] on ul "Hot Appointment No Show Appointment Set Bad Credit Bitesize Pro-Tip Bitesize Pr…" at bounding box center [346, 157] width 86 height 182
drag, startPoint x: 343, startPoint y: 161, endPoint x: 341, endPoint y: 166, distance: 5.5
click at [341, 165] on ul "Hot Appointment No Show Appointment Set Bad Credit Bitesize Pro-Tip Bitesize Pr…" at bounding box center [346, 157] width 86 height 182
click at [341, 167] on span "[PERSON_NAME] / Buyer" at bounding box center [342, 167] width 74 height 7
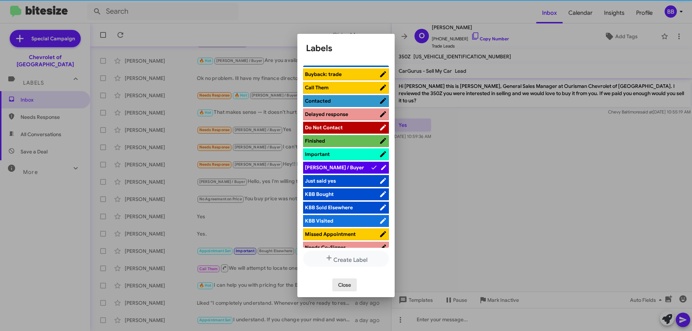
click at [347, 286] on span "Close" at bounding box center [344, 285] width 13 height 13
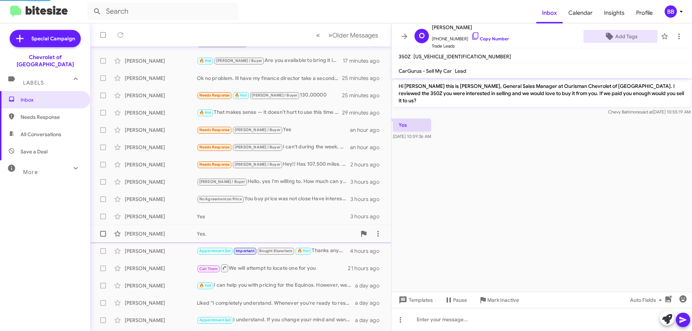
click at [268, 235] on div "Yes." at bounding box center [277, 233] width 160 height 7
click at [634, 39] on span "Add Tags" at bounding box center [620, 36] width 62 height 13
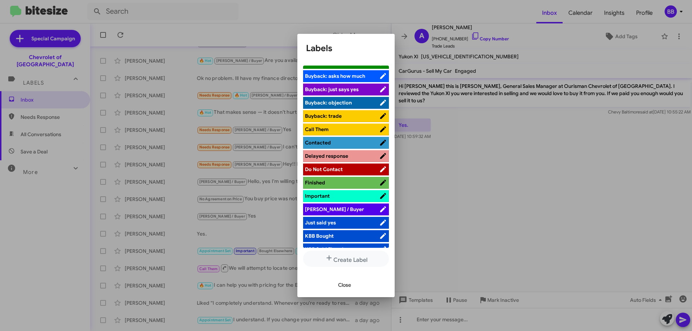
scroll to position [216, 0]
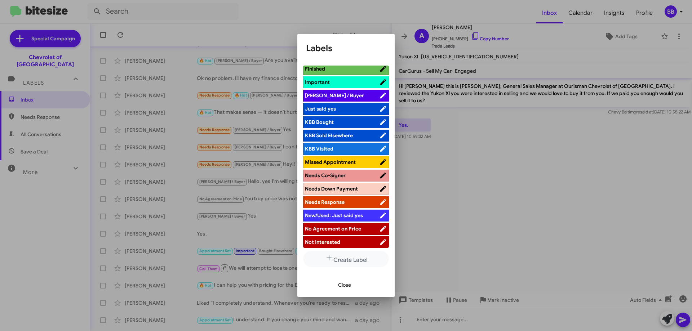
click at [349, 97] on span "[PERSON_NAME] / Buyer" at bounding box center [342, 95] width 74 height 7
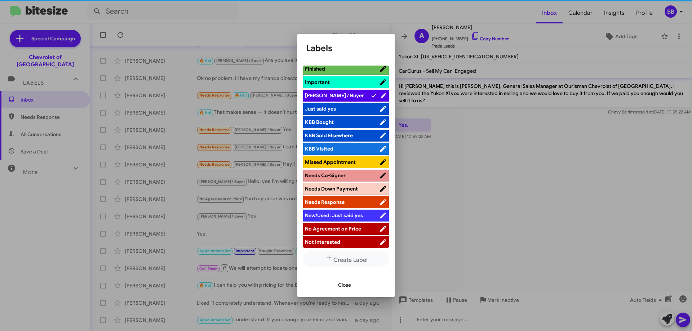
click at [348, 287] on span "Close" at bounding box center [344, 285] width 13 height 13
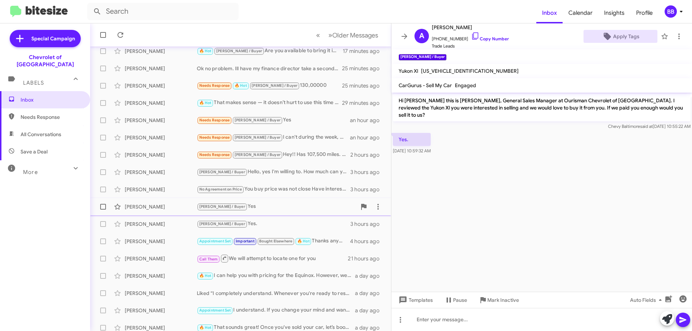
scroll to position [87, 0]
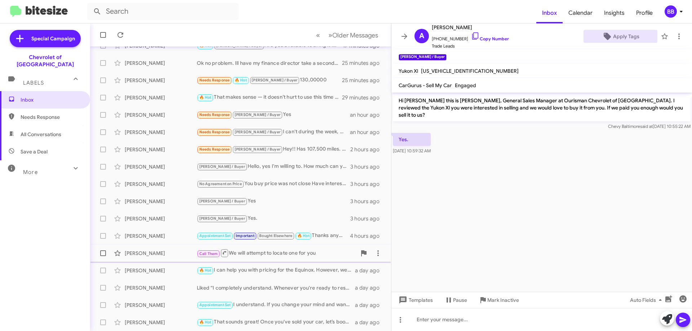
click at [261, 246] on span "[PERSON_NAME] Call Them We will attempt to locate one for you 21 hours ago" at bounding box center [240, 253] width 301 height 17
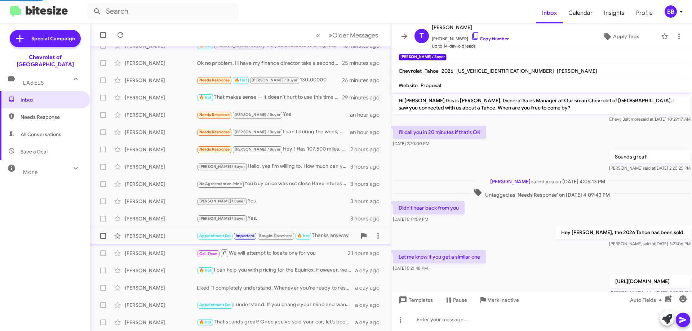
scroll to position [108, 0]
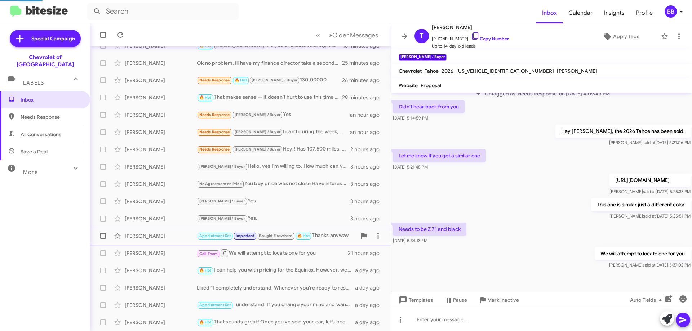
click at [266, 240] on div "[PERSON_NAME] Appointment Set Important Bought Elsewhere 🔥 Hot Thanks anyway 4 …" at bounding box center [240, 236] width 289 height 14
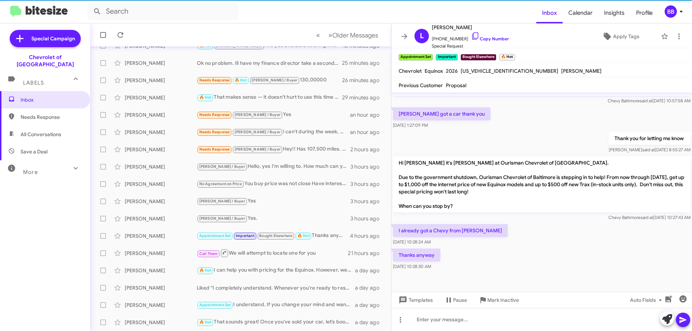
scroll to position [553, 0]
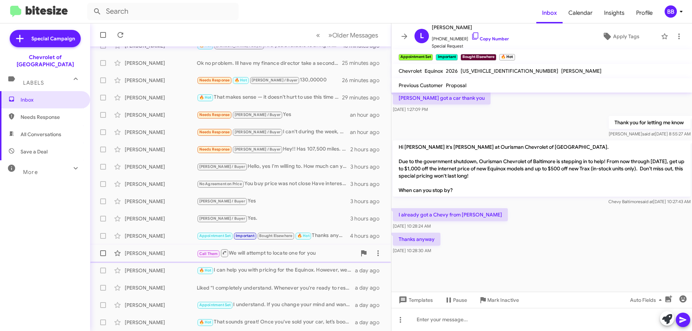
click at [262, 256] on div "Call Them We will attempt to locate one for you" at bounding box center [277, 253] width 160 height 9
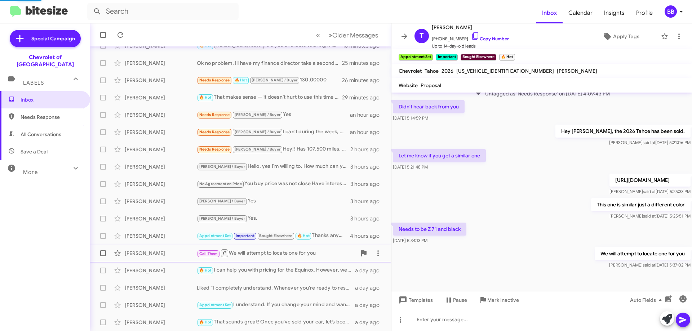
scroll to position [108, 0]
click at [279, 270] on div "🔥 Hot I can help you with pricing for the Equinox. However, we do not ship cars…" at bounding box center [277, 270] width 160 height 8
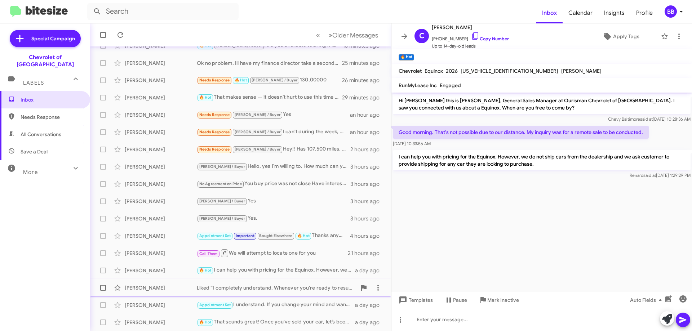
click at [279, 289] on div "Liked “I completely understand. Whenever you're ready to resume your car shoppi…" at bounding box center [277, 287] width 160 height 7
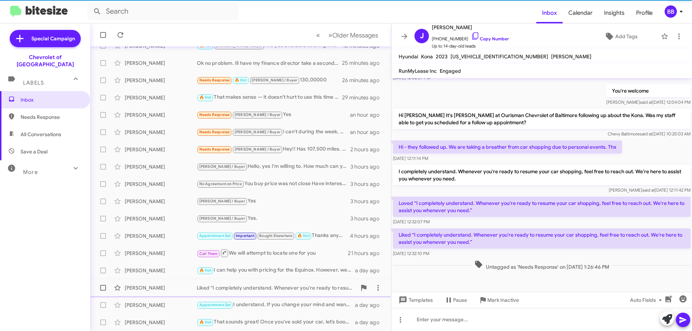
scroll to position [108, 0]
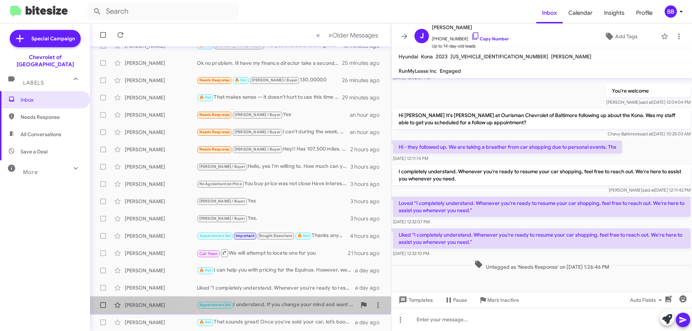
click at [275, 299] on div "[PERSON_NAME] Appointment Set I understand. If you change your mind and want to…" at bounding box center [240, 305] width 289 height 14
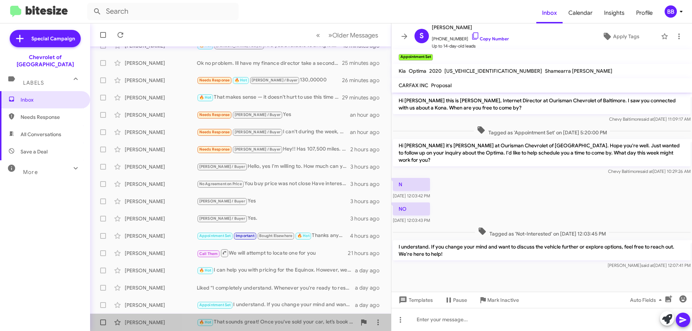
click at [273, 321] on div "🔥 Hot That sounds great! Once you've sold your car, let’s book an appointment t…" at bounding box center [277, 322] width 160 height 8
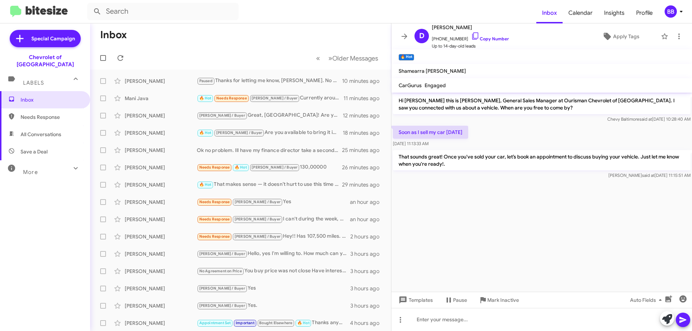
click at [56, 114] on span "Needs Response" at bounding box center [45, 116] width 90 height 17
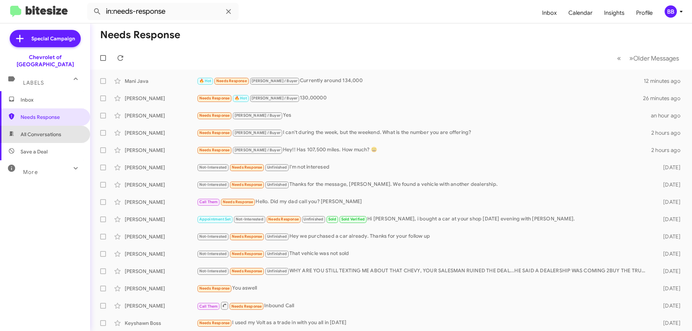
click at [45, 131] on span "All Conversations" at bounding box center [41, 134] width 41 height 7
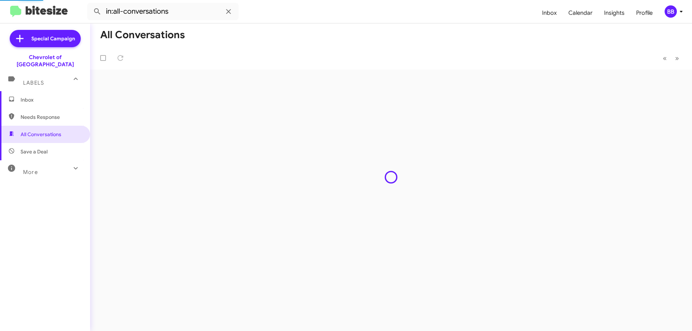
click at [42, 163] on div "More" at bounding box center [38, 169] width 64 height 13
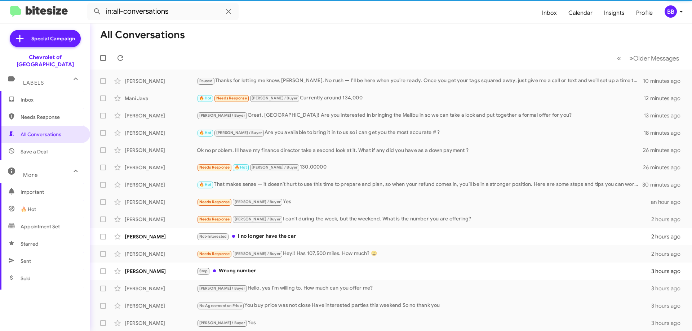
scroll to position [142, 0]
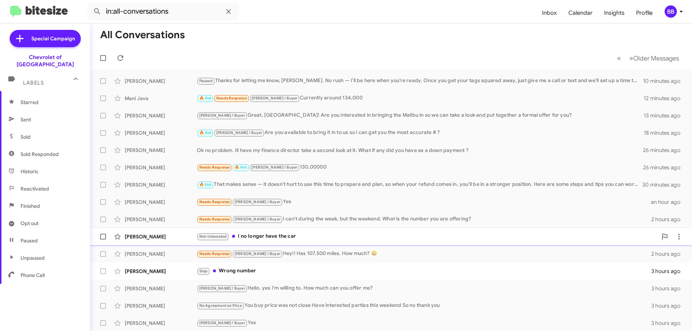
click at [285, 240] on div "Not-Interested I no longer have the car" at bounding box center [427, 236] width 460 height 8
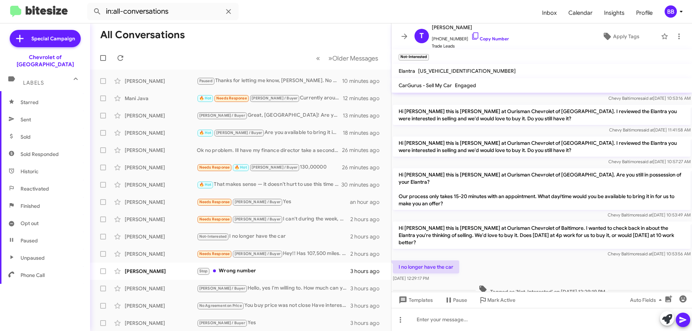
scroll to position [58, 0]
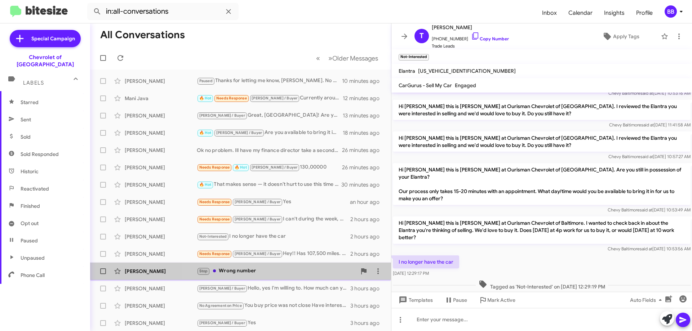
click at [268, 269] on div "Stop Wrong number" at bounding box center [277, 271] width 160 height 8
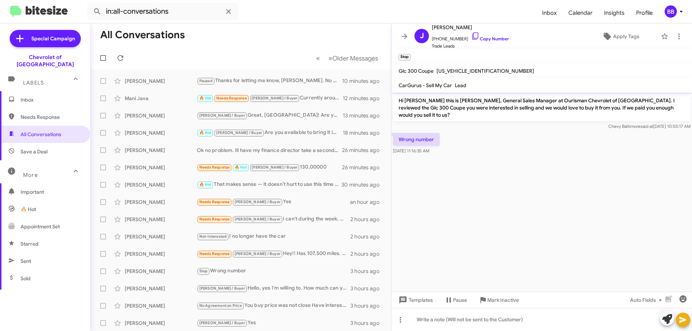
click at [49, 115] on span "Needs Response" at bounding box center [45, 116] width 90 height 17
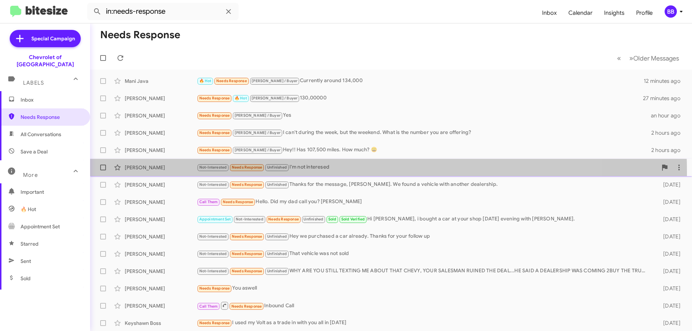
click at [324, 172] on div "Not-Interested Needs Response Unfinished I'm not interesed" at bounding box center [427, 167] width 460 height 8
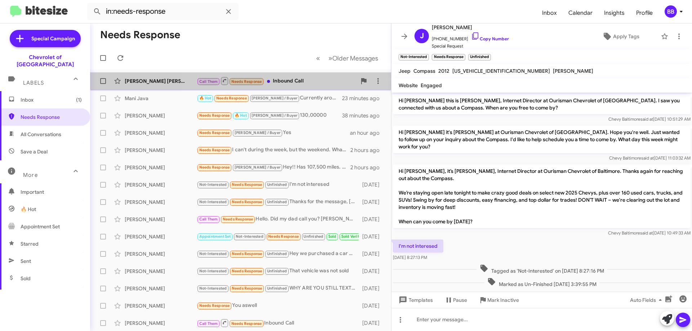
click at [288, 80] on div "Call Them Needs Response Inbound Call" at bounding box center [277, 80] width 160 height 9
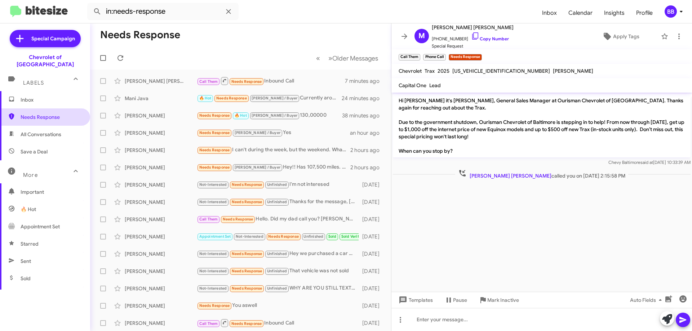
click at [42, 117] on span "Needs Response" at bounding box center [45, 116] width 90 height 17
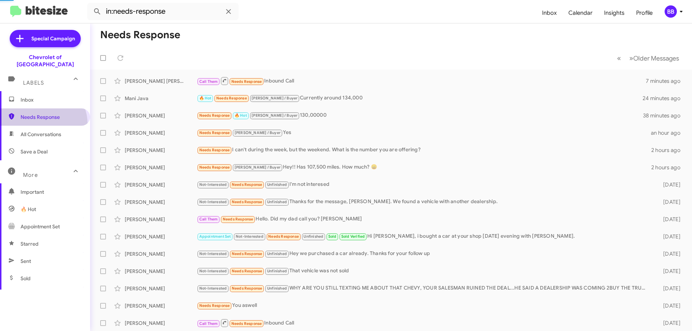
click at [37, 131] on span "All Conversations" at bounding box center [41, 134] width 41 height 7
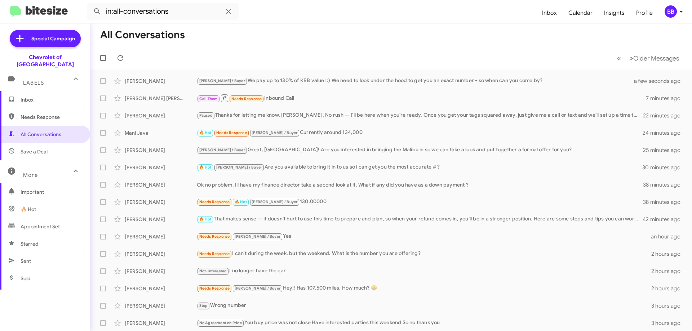
click at [53, 144] on span "Save a Deal" at bounding box center [45, 151] width 90 height 17
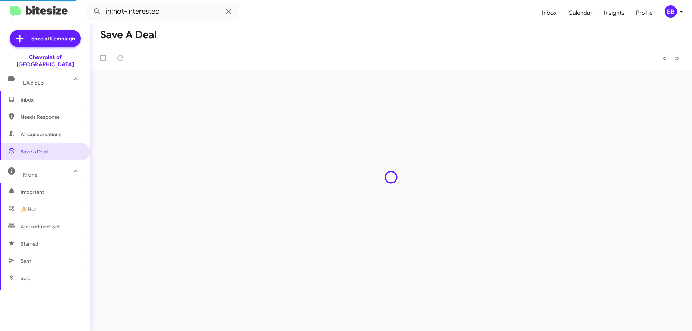
click at [48, 134] on span "All Conversations" at bounding box center [45, 134] width 90 height 17
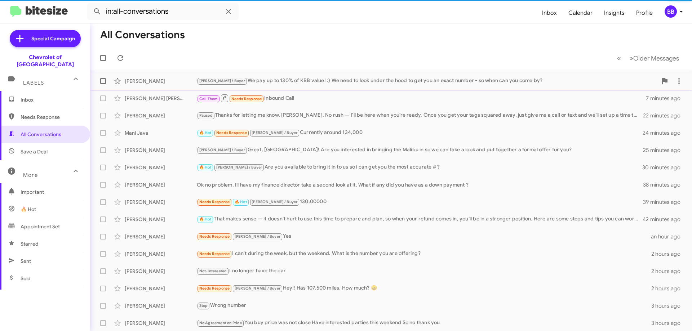
click at [311, 84] on div "[PERSON_NAME] / Buyer We pay up to 130% of KBB value! :) We need to look under …" at bounding box center [427, 81] width 460 height 8
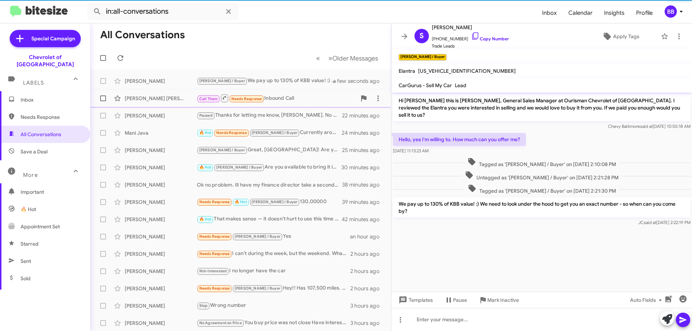
click at [286, 98] on div "Call Them Needs Response Inbound Call" at bounding box center [277, 98] width 160 height 9
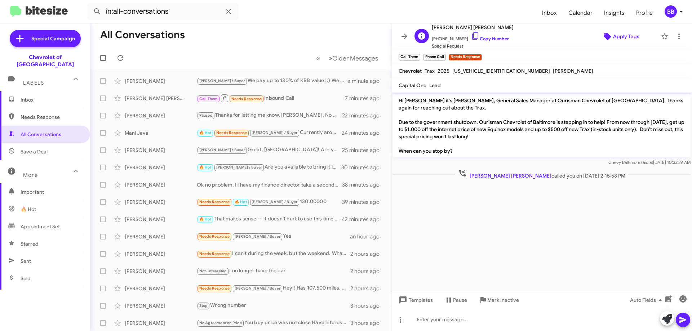
click at [614, 37] on span "Apply Tags" at bounding box center [626, 36] width 26 height 13
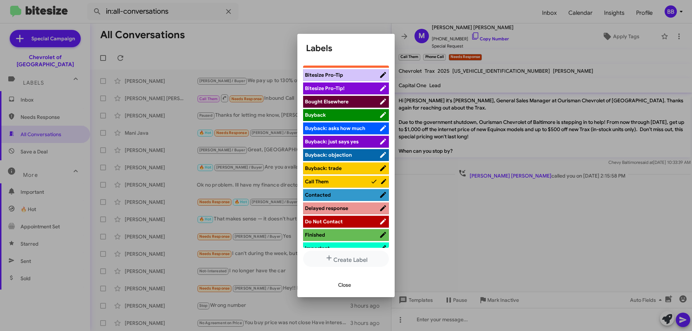
scroll to position [144, 0]
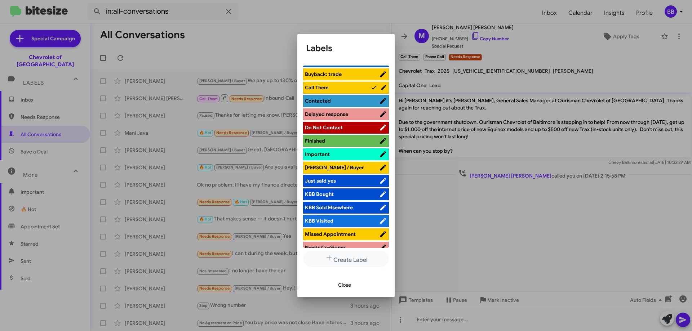
click at [343, 168] on span "[PERSON_NAME] / Buyer" at bounding box center [342, 167] width 74 height 7
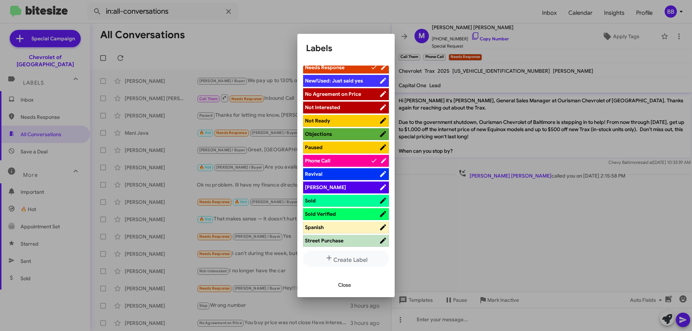
scroll to position [445, 0]
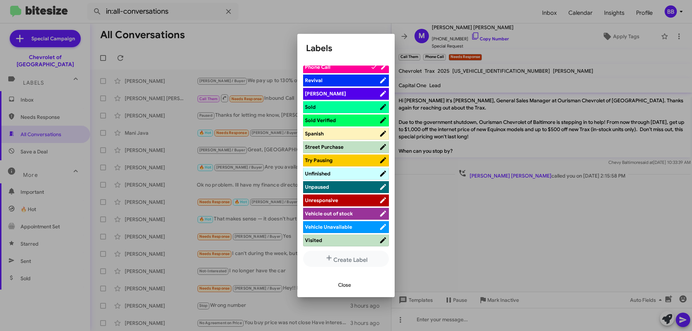
click at [346, 286] on span "Close" at bounding box center [344, 285] width 13 height 13
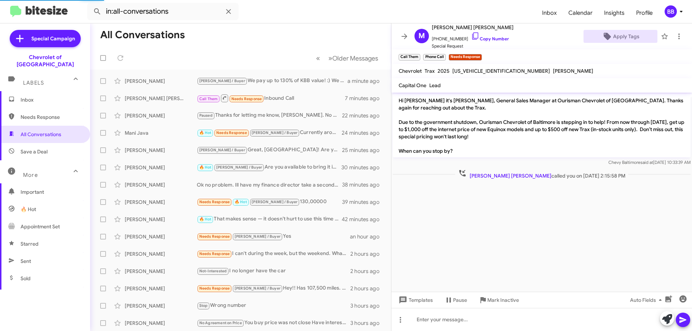
click at [56, 284] on div "Inbox Needs Response All Conversations Save a Deal More Important 🔥 Hot Appoint…" at bounding box center [45, 193] width 90 height 204
click at [84, 287] on span "Sold Responded" at bounding box center [45, 295] width 90 height 17
type input "in:sold-verified"
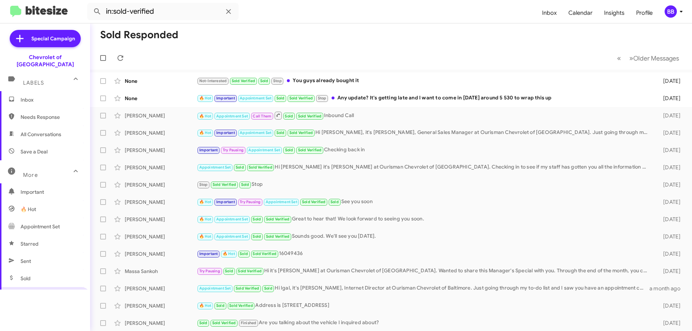
click at [50, 96] on span "Inbox" at bounding box center [51, 99] width 61 height 7
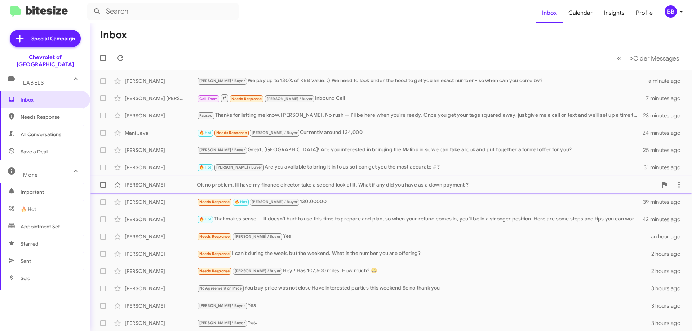
click at [296, 186] on div "Ok no problem. Ill have my finance director take a second look at it. What if a…" at bounding box center [427, 184] width 460 height 7
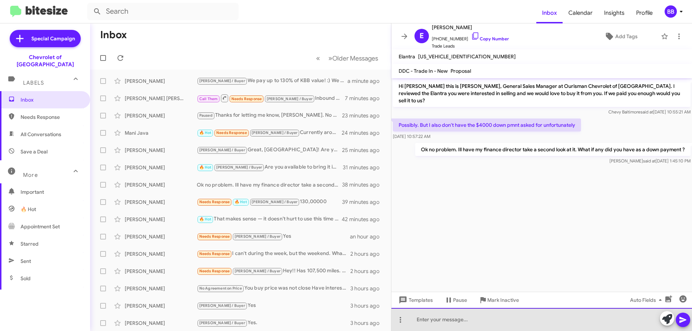
click at [433, 325] on div at bounding box center [541, 319] width 301 height 23
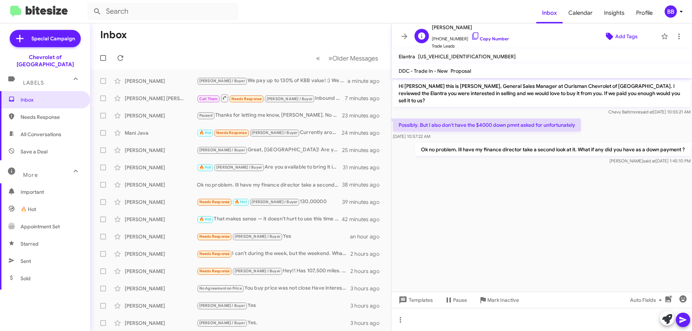
click at [623, 38] on span "Add Tags" at bounding box center [626, 36] width 22 height 13
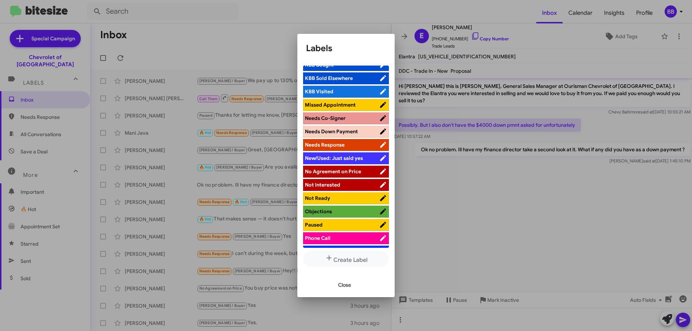
scroll to position [288, 0]
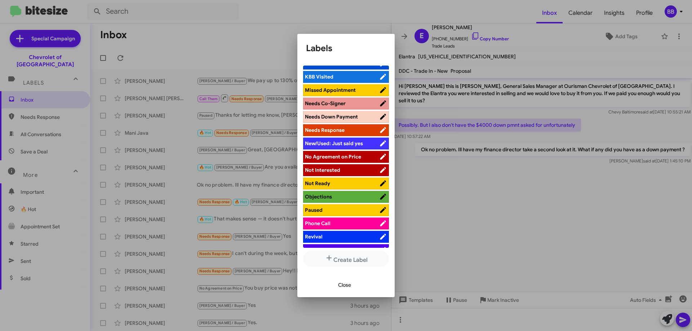
click at [343, 211] on span "Paused" at bounding box center [342, 209] width 74 height 7
click at [344, 287] on span "Close" at bounding box center [344, 285] width 13 height 13
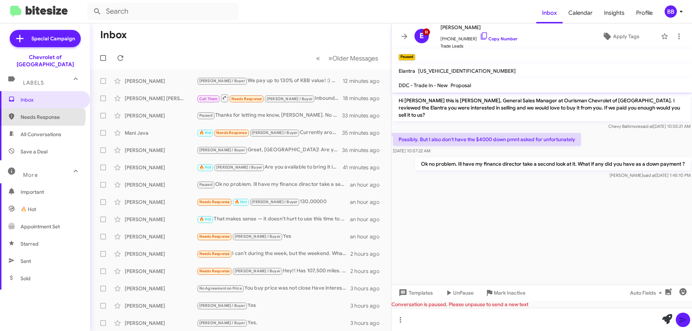
click at [47, 108] on span "Needs Response" at bounding box center [45, 116] width 90 height 17
type input "in:needs-response"
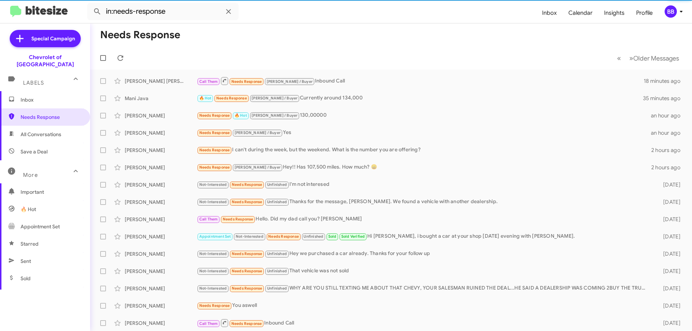
click at [50, 96] on span "Inbox" at bounding box center [51, 99] width 61 height 7
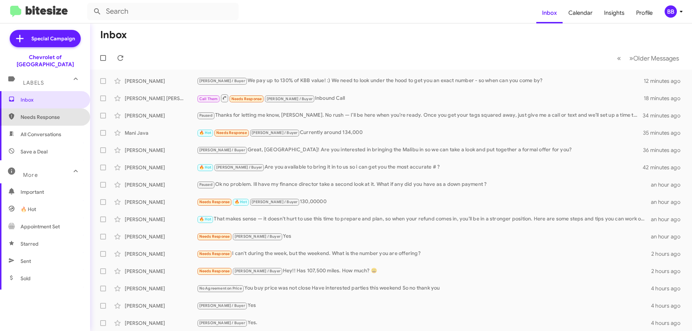
click at [58, 114] on span "Needs Response" at bounding box center [51, 117] width 61 height 7
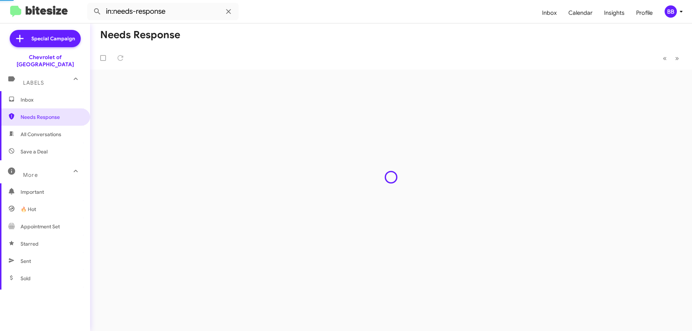
click at [34, 133] on span "All Conversations" at bounding box center [45, 134] width 90 height 17
click at [46, 148] on span "Save a Deal" at bounding box center [34, 151] width 27 height 7
type input "in:not-interested"
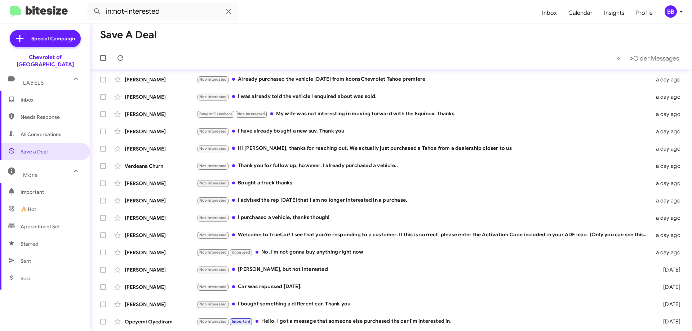
scroll to position [36, 0]
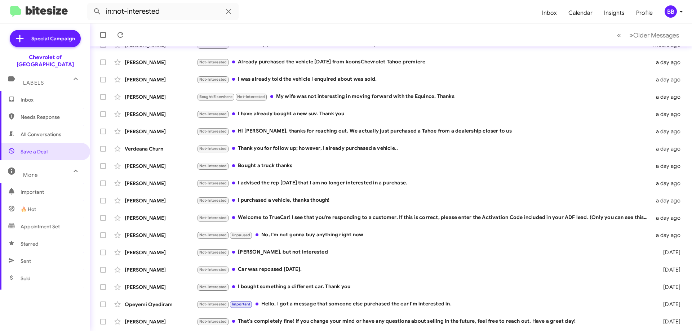
click at [41, 91] on span "Inbox" at bounding box center [45, 99] width 90 height 17
